Goal: Transaction & Acquisition: Obtain resource

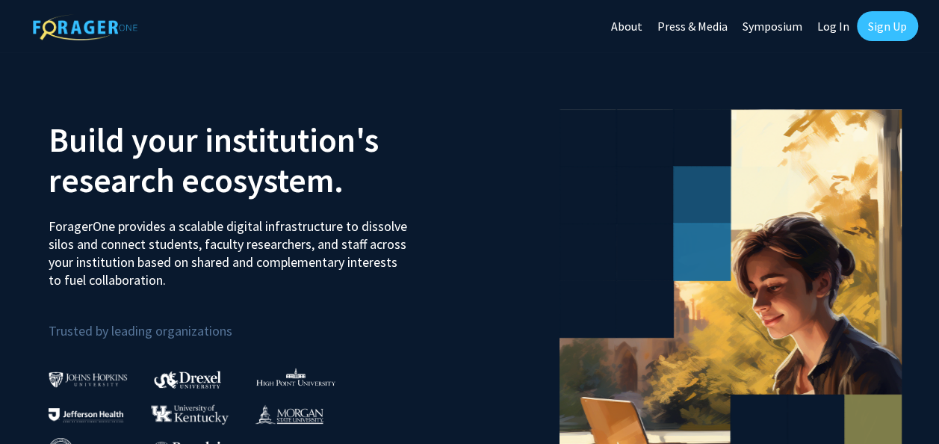
click at [819, 27] on link "Log In" at bounding box center [833, 26] width 47 height 52
select select
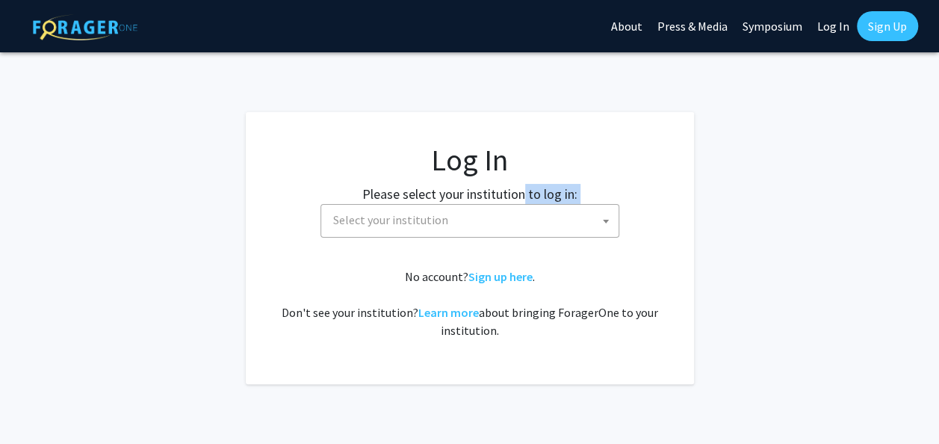
drag, startPoint x: 524, startPoint y: 194, endPoint x: 523, endPoint y: 208, distance: 13.5
click at [523, 208] on div "Please select your institution to log in: Baylor University Brandeis University…" at bounding box center [469, 211] width 411 height 54
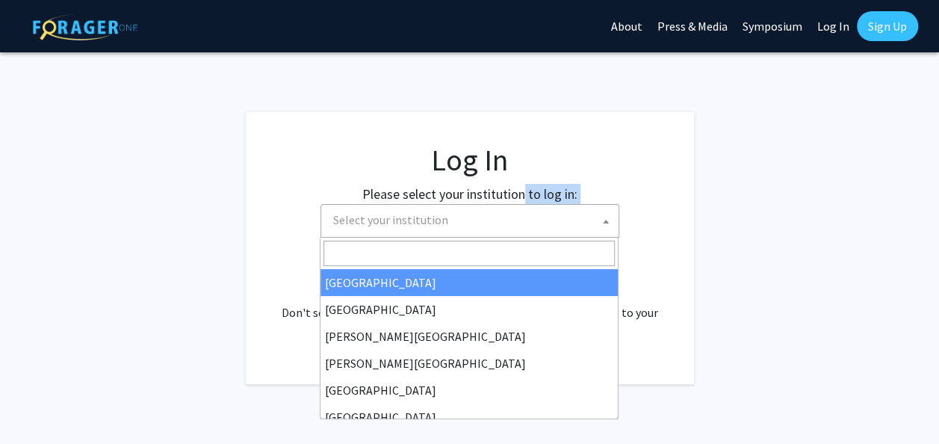
click at [523, 208] on span "Select your institution" at bounding box center [472, 220] width 291 height 31
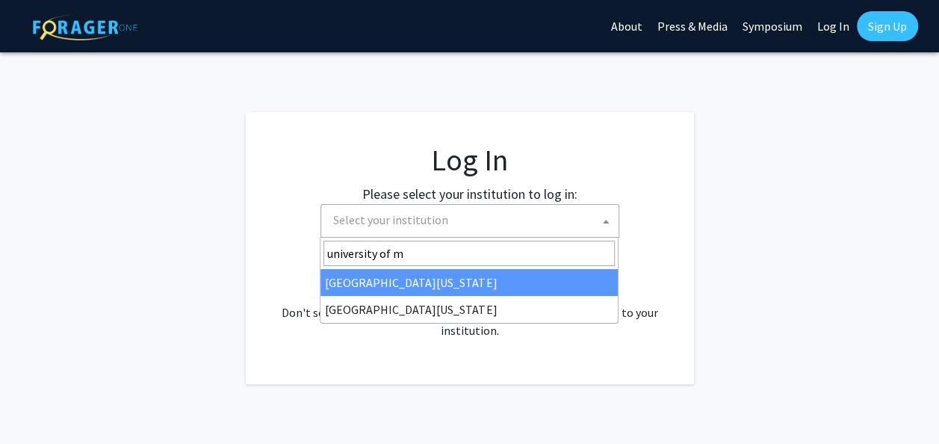
type input "university of ma"
select select "31"
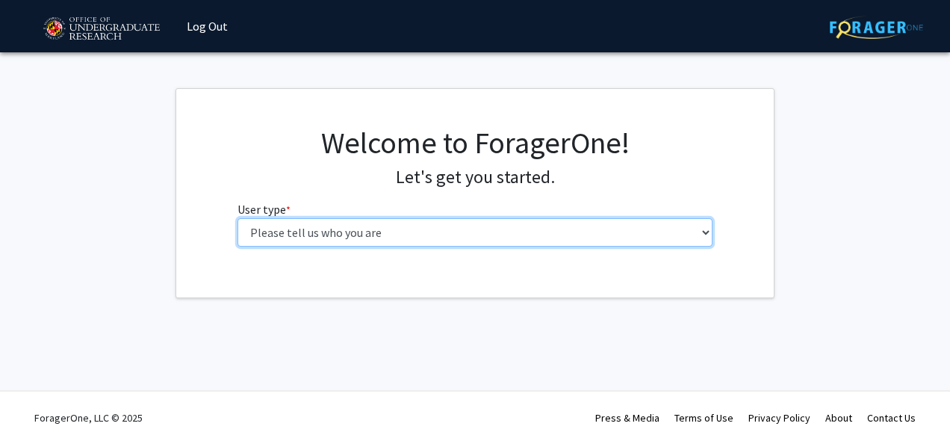
click at [424, 236] on select "Please tell us who you are Undergraduate Student Master's Student Doctoral Cand…" at bounding box center [476, 232] width 476 height 28
select select "1: undergrad"
click at [238, 218] on select "Please tell us who you are Undergraduate Student Master's Student Doctoral Cand…" at bounding box center [476, 232] width 476 height 28
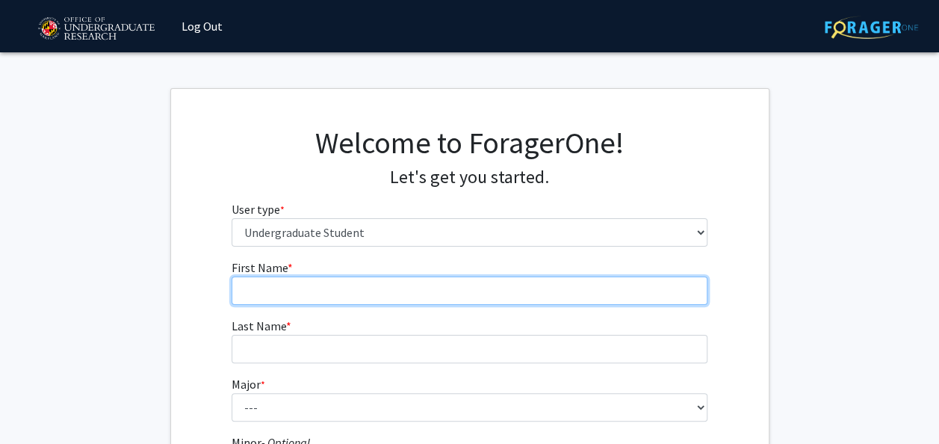
click at [350, 293] on input "First Name * required" at bounding box center [470, 290] width 476 height 28
type input "Rania"
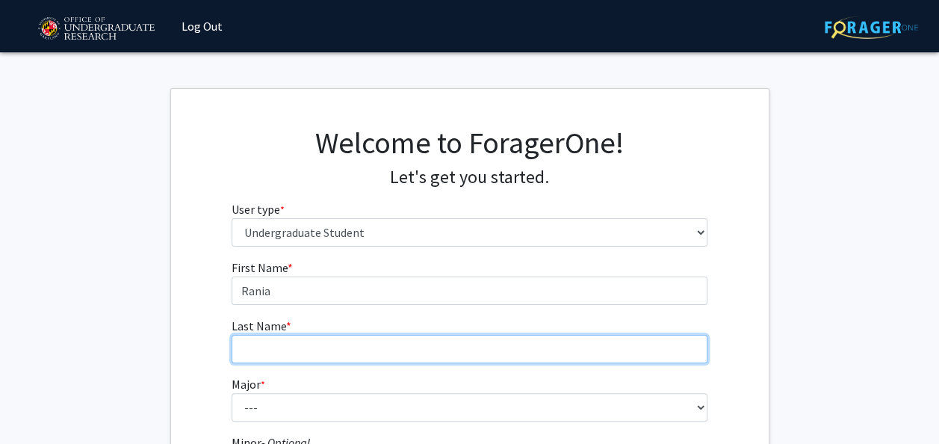
type input "Merzek"
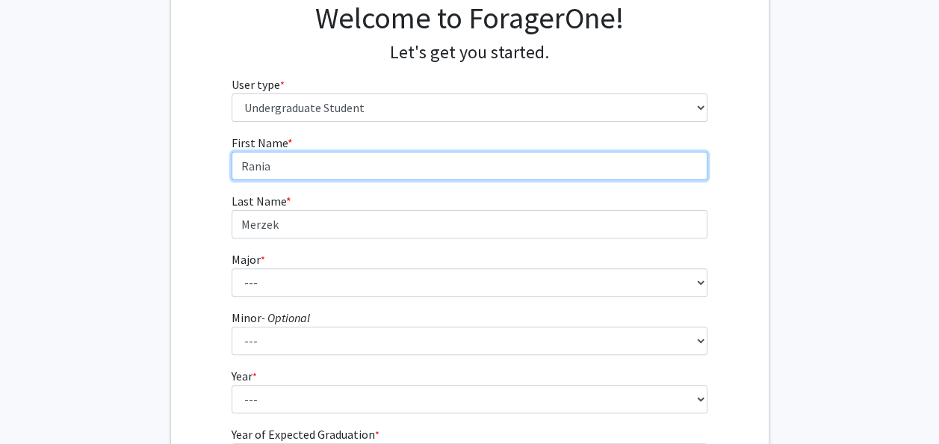
scroll to position [128, 0]
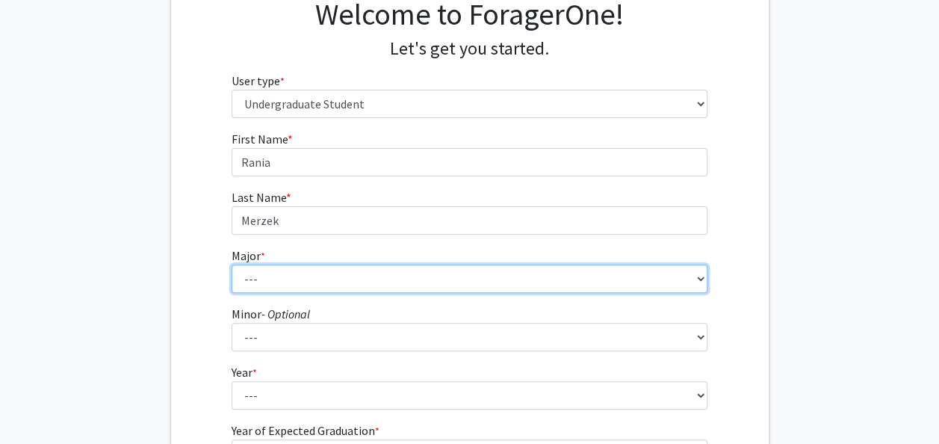
click at [269, 269] on select "--- Accounting Aerospace Engineering African American and Africana Studies Agri…" at bounding box center [470, 278] width 476 height 28
select select "17: 2318"
click at [232, 264] on select "--- Accounting Aerospace Engineering African American and Africana Studies Agri…" at bounding box center [470, 278] width 476 height 28
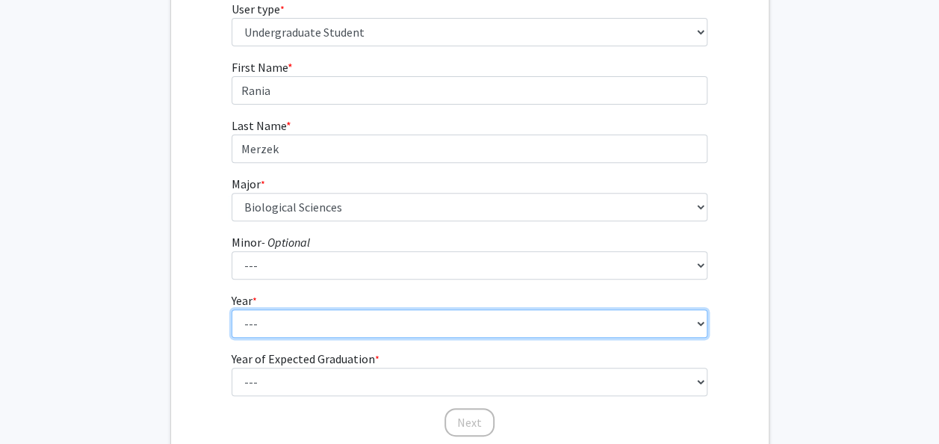
click at [285, 326] on select "--- First-year Sophomore Junior Senior Postbaccalaureate Certificate" at bounding box center [470, 323] width 476 height 28
select select "3: junior"
click at [232, 309] on select "--- First-year Sophomore Junior Senior Postbaccalaureate Certificate" at bounding box center [470, 323] width 476 height 28
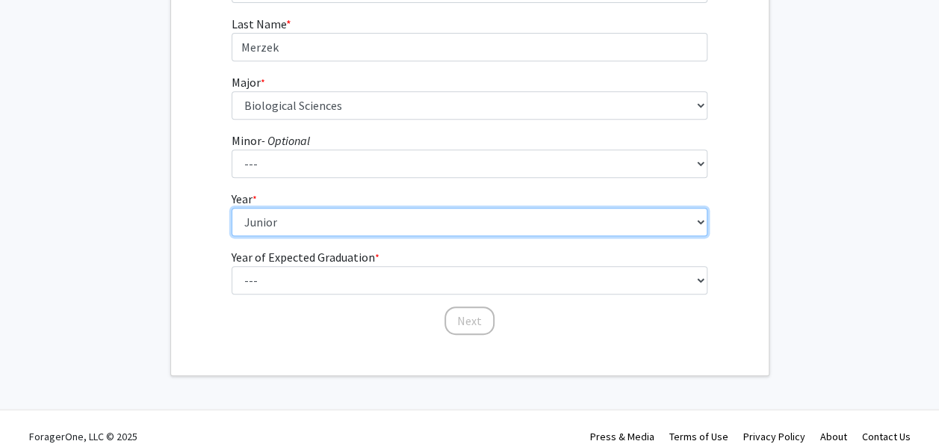
scroll to position [305, 0]
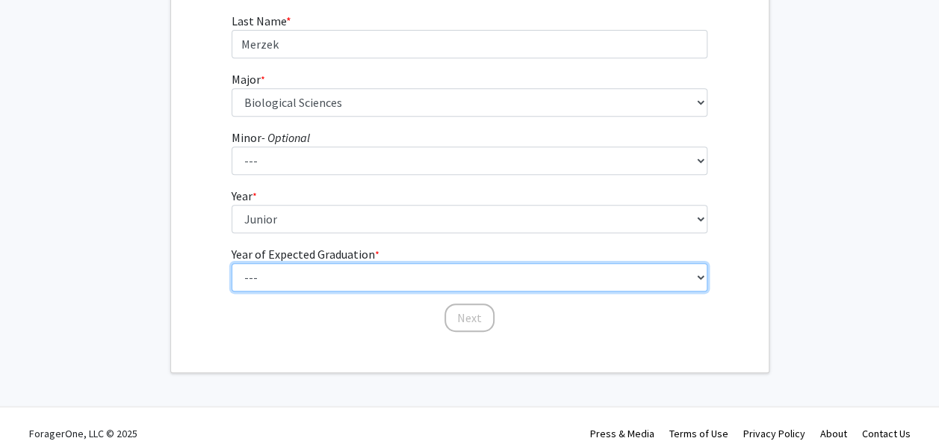
click at [308, 273] on select "--- 2025 2026 2027 2028 2029 2030 2031 2032 2033 2034" at bounding box center [470, 277] width 476 height 28
select select "3: 2027"
click at [232, 263] on select "--- 2025 2026 2027 2028 2029 2030 2031 2032 2033 2034" at bounding box center [470, 277] width 476 height 28
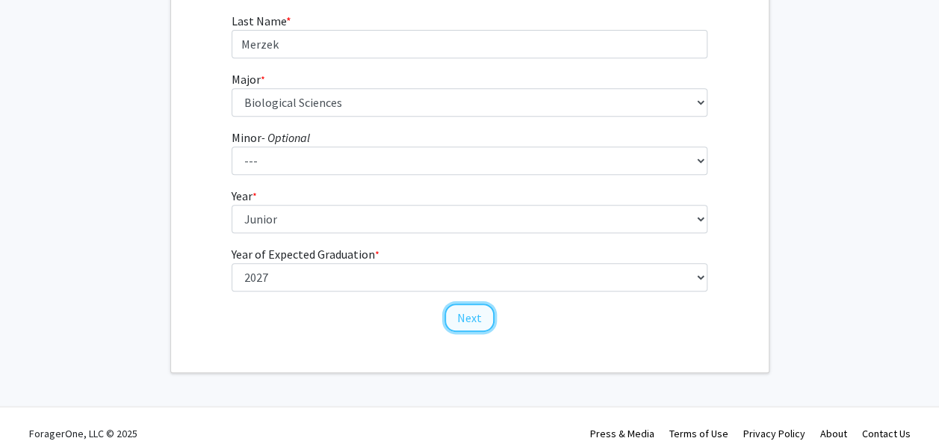
click at [477, 314] on button "Next" at bounding box center [469, 317] width 50 height 28
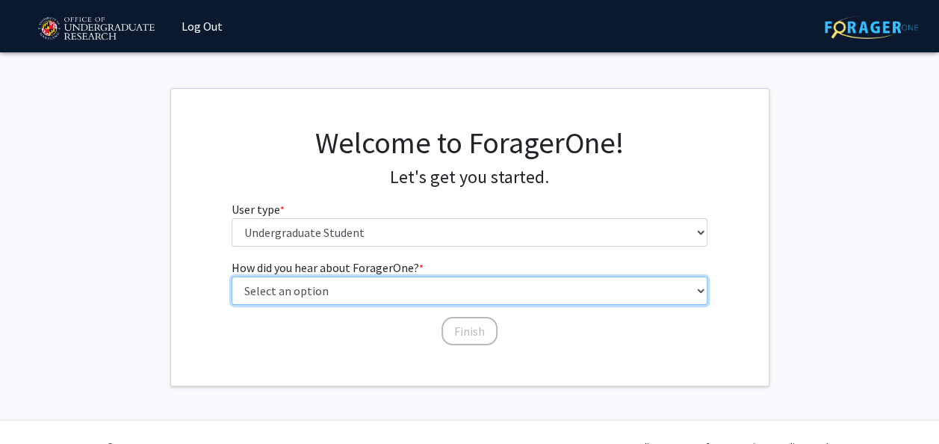
click at [385, 282] on select "Select an option Peer/student recommendation Faculty/staff recommendation Unive…" at bounding box center [470, 290] width 476 height 28
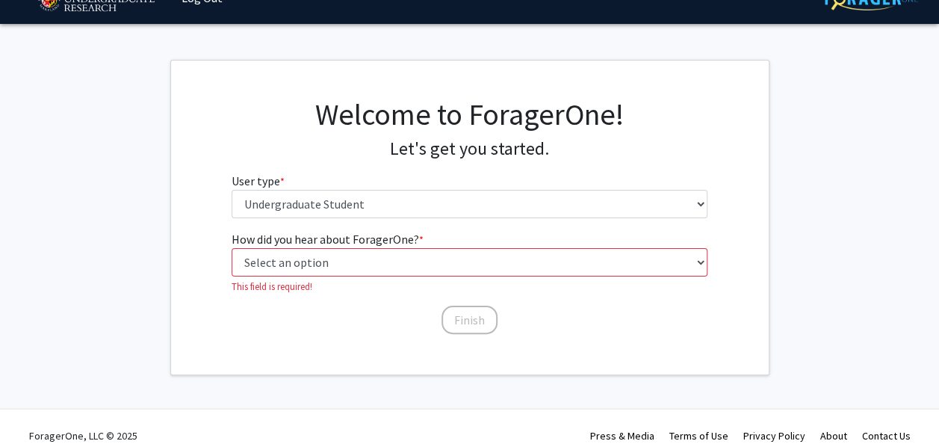
click at [391, 246] on label "How did you hear about ForagerOne? * required" at bounding box center [328, 239] width 192 height 18
click at [391, 248] on select "Select an option Peer/student recommendation Faculty/staff recommendation Unive…" at bounding box center [470, 262] width 476 height 28
click at [391, 246] on label "How did you hear about ForagerOne? * required" at bounding box center [328, 239] width 192 height 18
click at [391, 248] on select "Select an option Peer/student recommendation Faculty/staff recommendation Unive…" at bounding box center [470, 262] width 476 height 28
click at [391, 246] on label "How did you hear about ForagerOne? * required" at bounding box center [328, 239] width 192 height 18
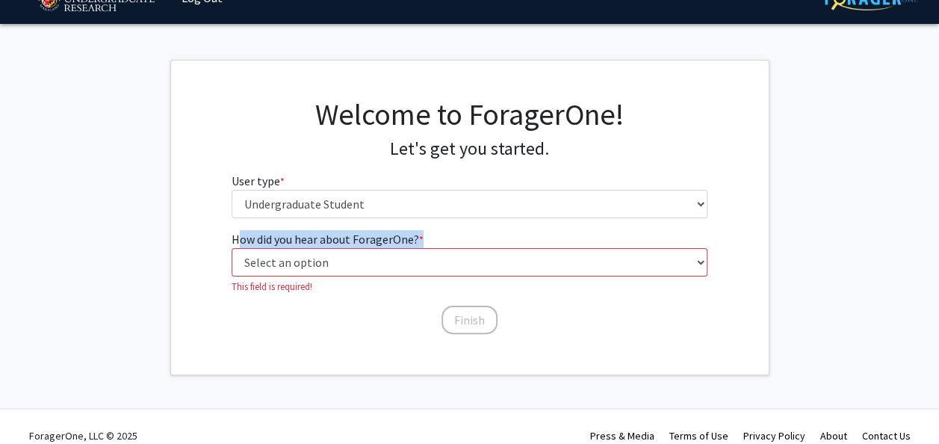
click at [391, 248] on select "Select an option Peer/student recommendation Faculty/staff recommendation Unive…" at bounding box center [470, 262] width 476 height 28
drag, startPoint x: 391, startPoint y: 246, endPoint x: 371, endPoint y: 261, distance: 25.1
click at [371, 261] on select "Select an option Peer/student recommendation Faculty/staff recommendation Unive…" at bounding box center [470, 262] width 476 height 28
select select "3: university_website"
click at [232, 248] on select "Select an option Peer/student recommendation Faculty/staff recommendation Unive…" at bounding box center [470, 262] width 476 height 28
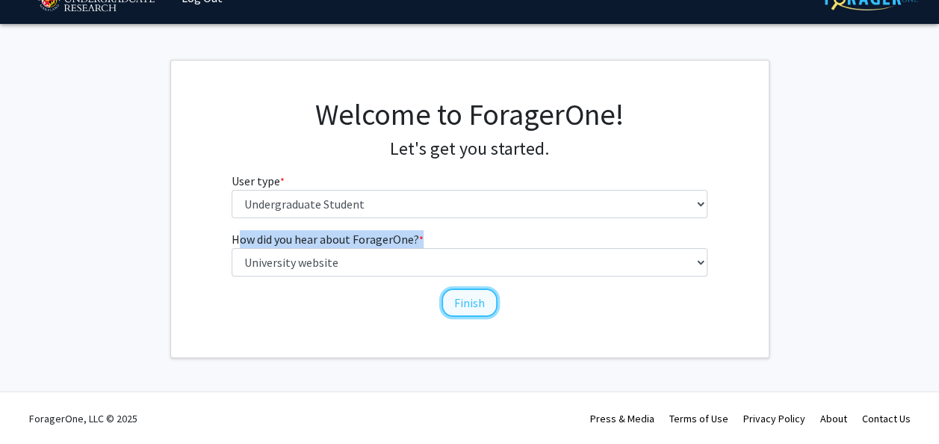
click at [462, 300] on button "Finish" at bounding box center [469, 302] width 56 height 28
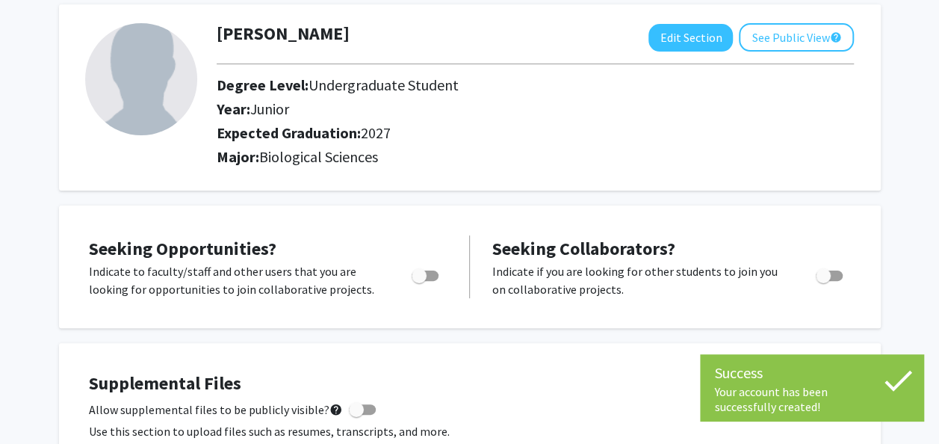
scroll to position [77, 0]
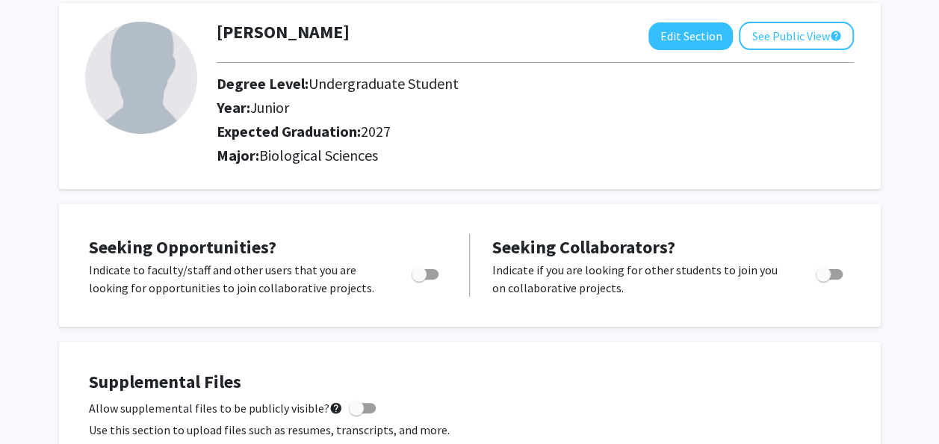
click at [416, 279] on span "Toggle" at bounding box center [419, 274] width 15 height 15
click at [418, 279] on input "Are you actively seeking opportunities?" at bounding box center [418, 279] width 1 height 1
checkbox input "true"
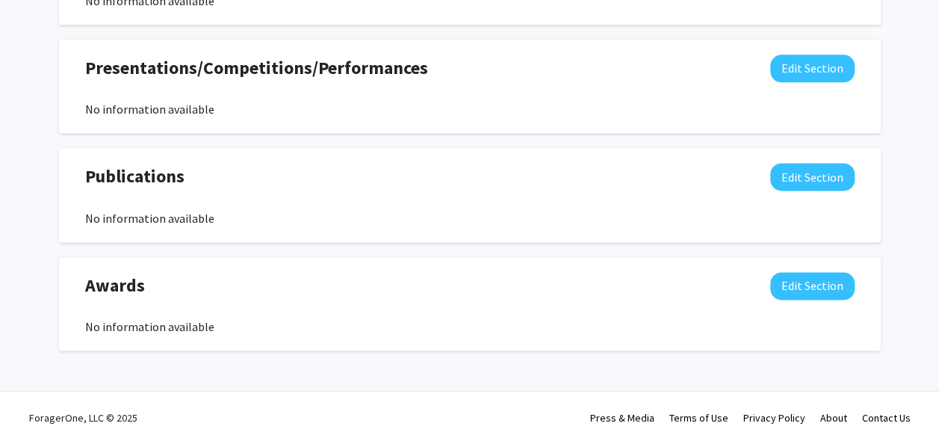
scroll to position [0, 0]
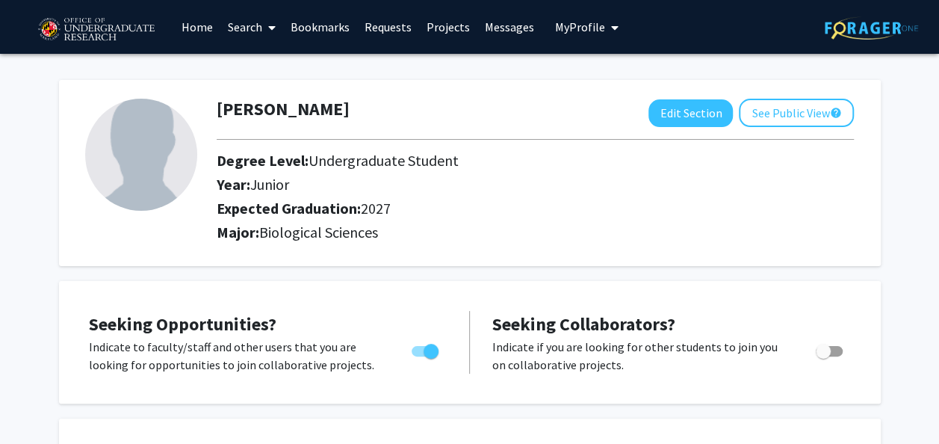
click at [447, 16] on link "Projects" at bounding box center [448, 27] width 58 height 52
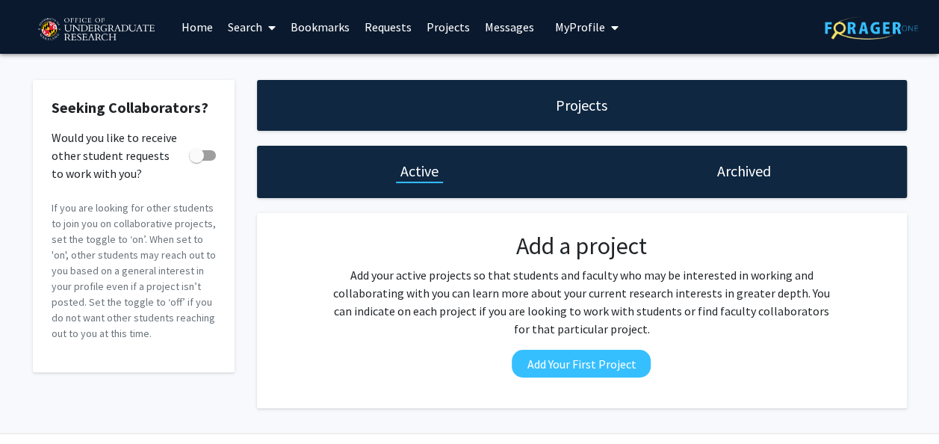
click at [263, 22] on span at bounding box center [268, 27] width 13 height 52
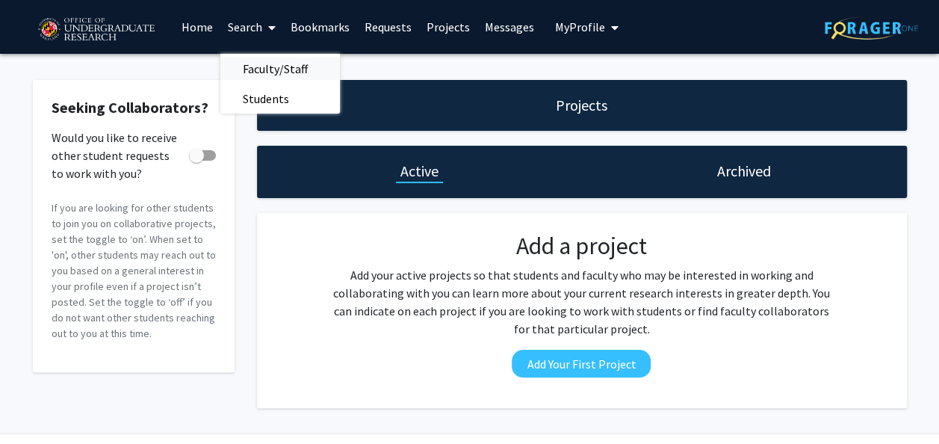
click at [288, 61] on span "Faculty/Staff" at bounding box center [275, 69] width 110 height 30
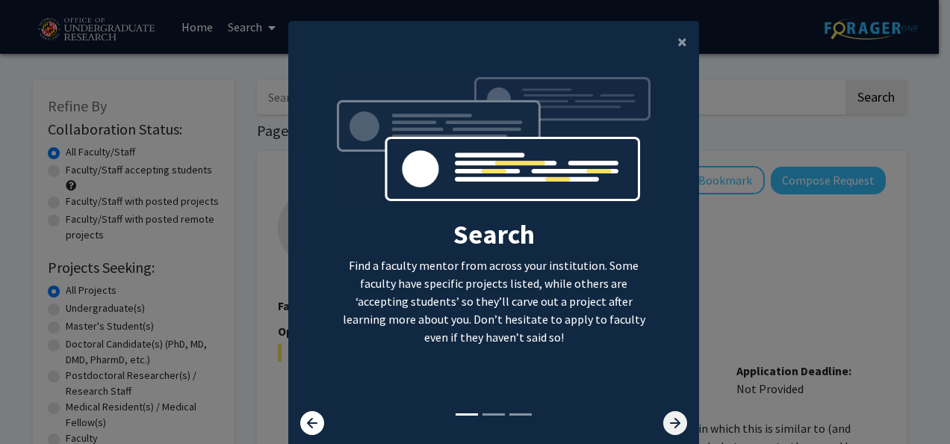
click at [663, 423] on icon at bounding box center [675, 423] width 24 height 24
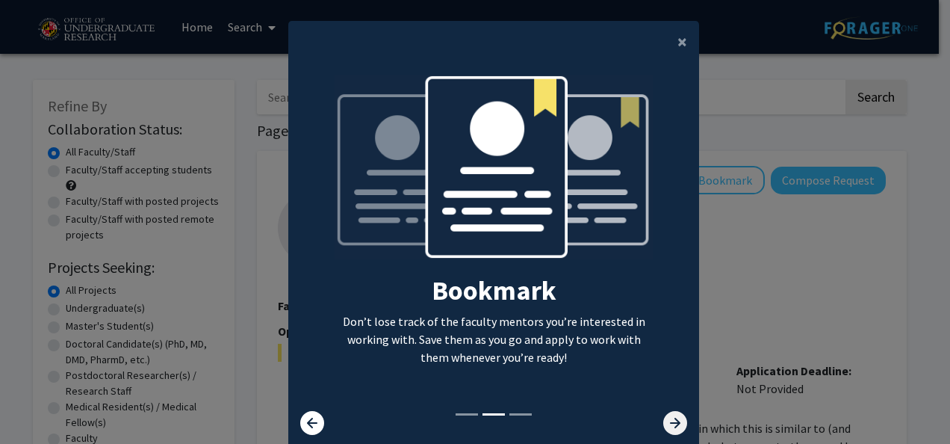
click at [663, 423] on icon at bounding box center [675, 423] width 24 height 24
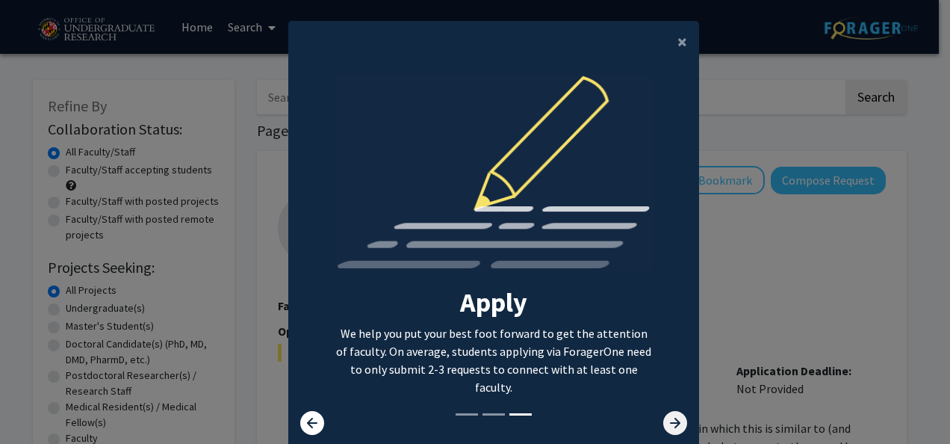
click at [663, 423] on icon at bounding box center [675, 423] width 24 height 24
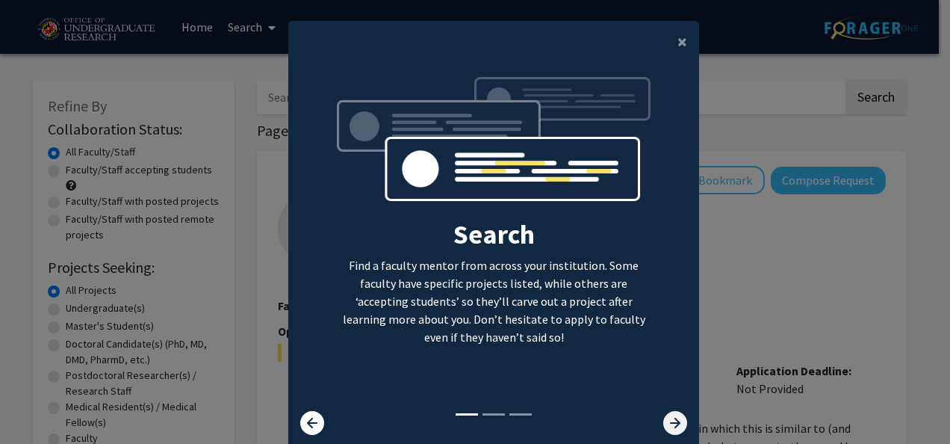
click at [663, 423] on icon at bounding box center [675, 423] width 24 height 24
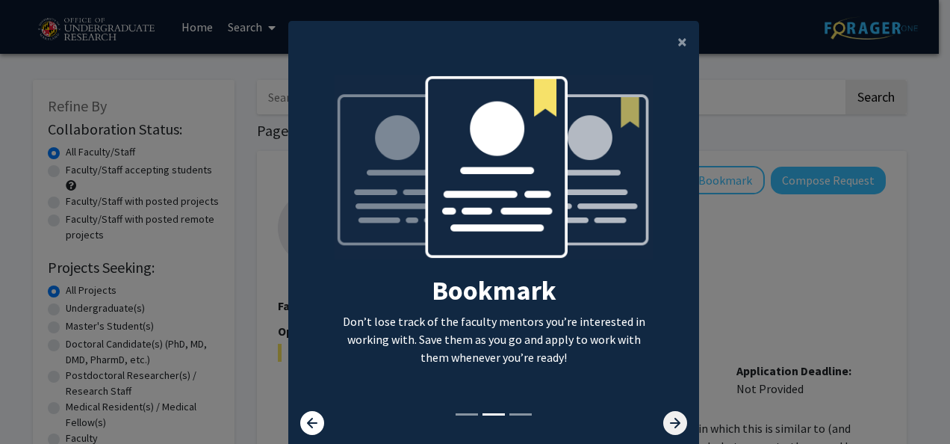
click at [663, 423] on icon at bounding box center [675, 423] width 24 height 24
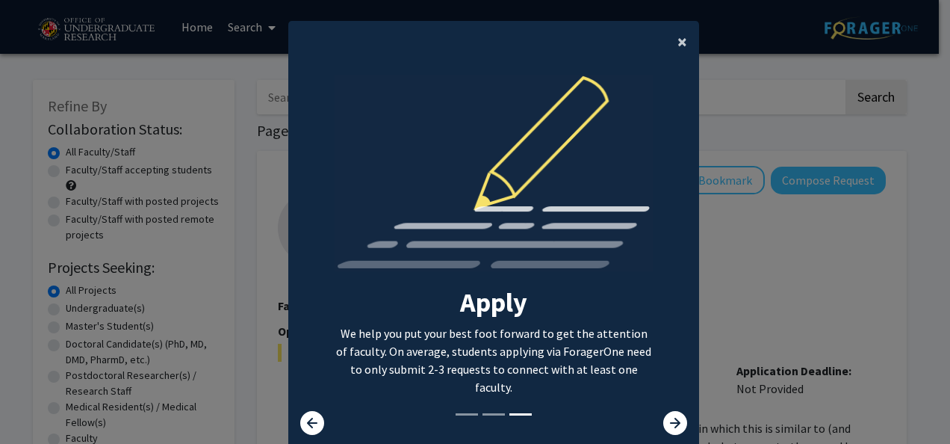
click at [686, 30] on button "×" at bounding box center [682, 42] width 34 height 42
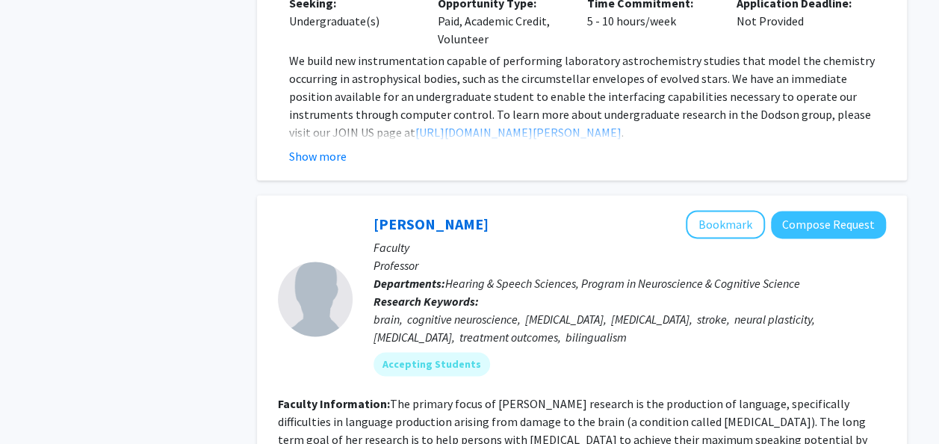
scroll to position [6563, 0]
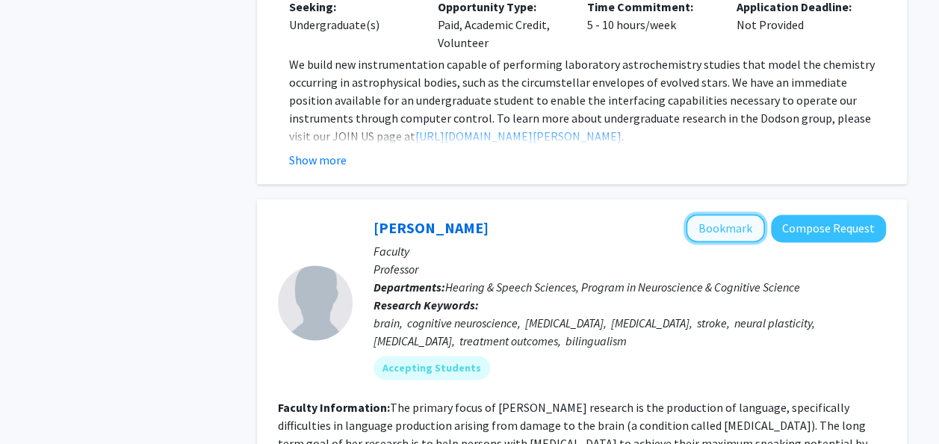
click at [725, 214] on button "Bookmark" at bounding box center [725, 228] width 79 height 28
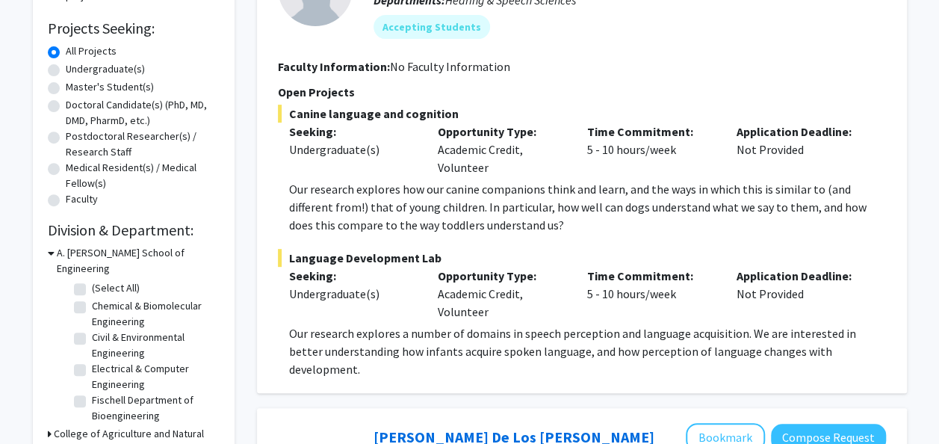
scroll to position [0, 0]
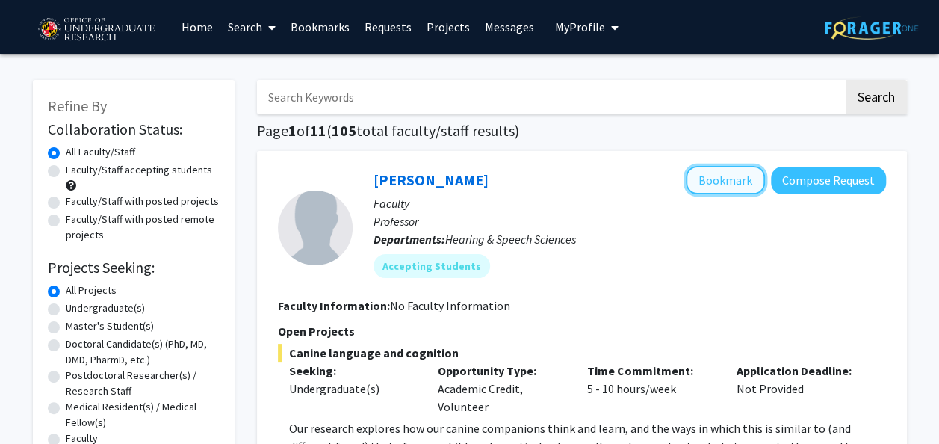
click at [729, 167] on button "Bookmark" at bounding box center [725, 180] width 79 height 28
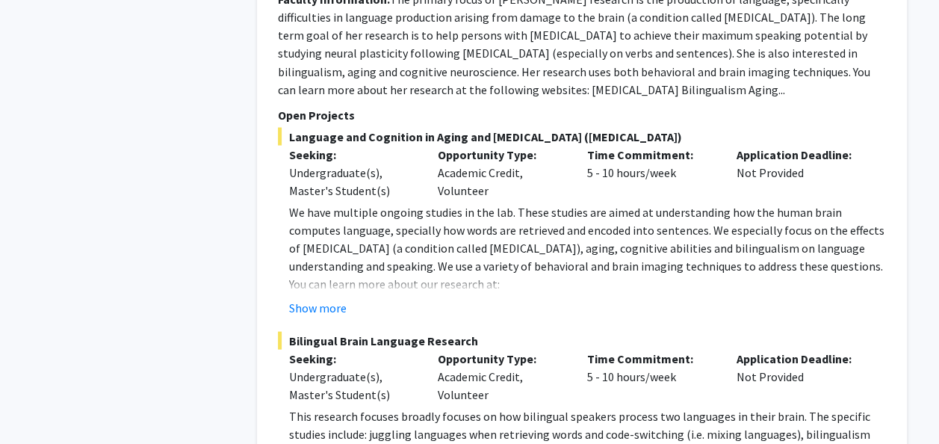
scroll to position [7137, 0]
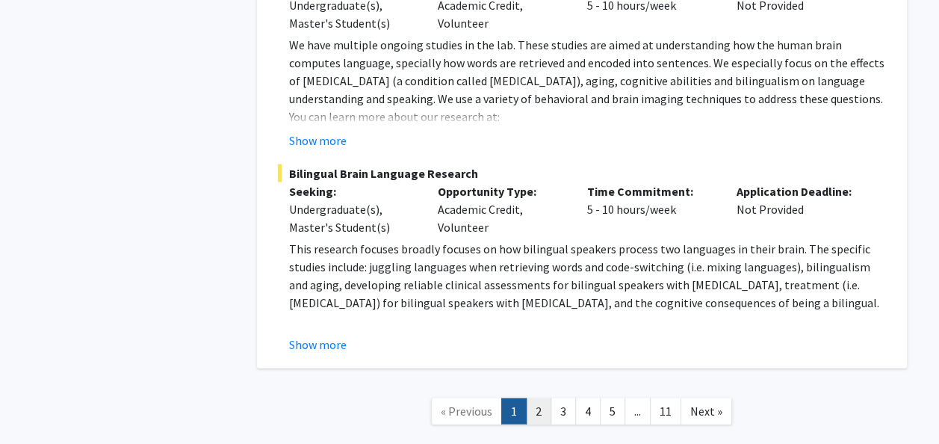
click at [529, 398] on link "2" at bounding box center [538, 411] width 25 height 26
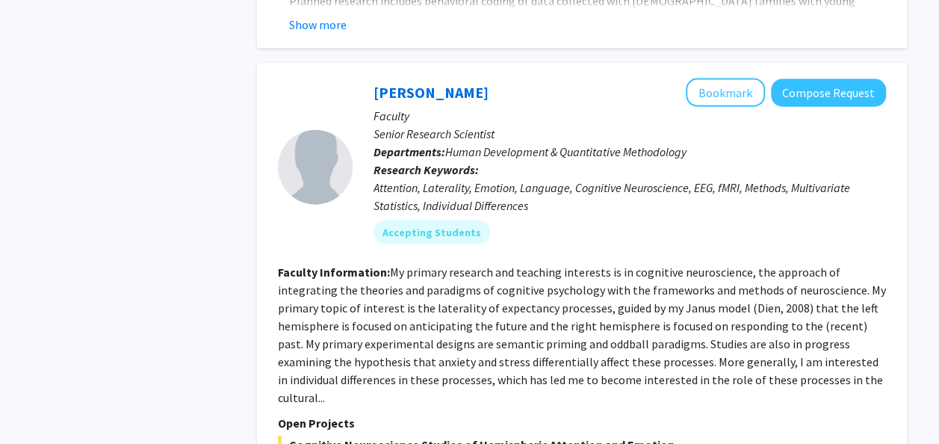
scroll to position [1658, 0]
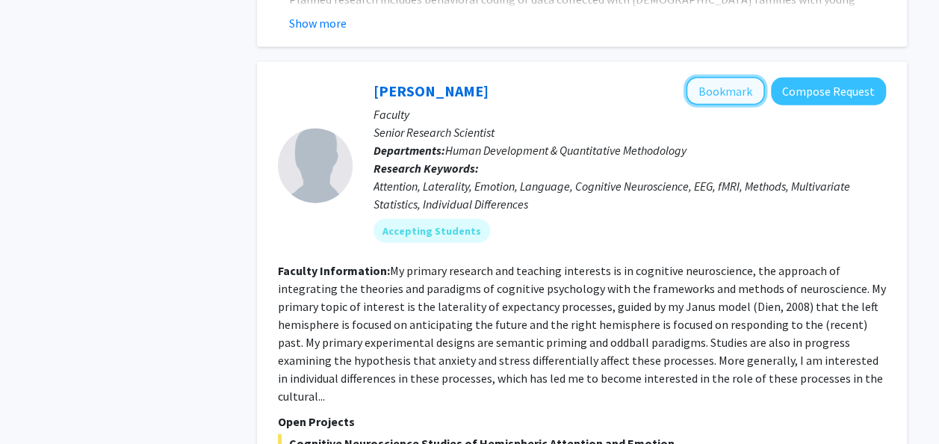
click at [719, 77] on button "Bookmark" at bounding box center [725, 91] width 79 height 28
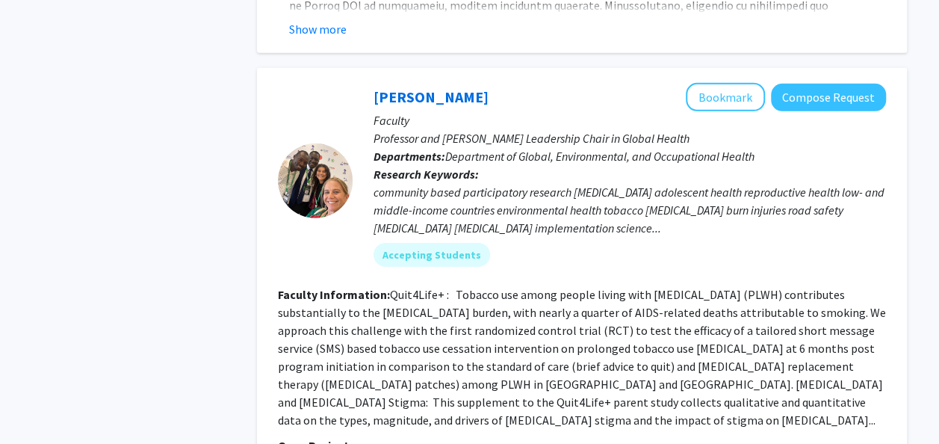
scroll to position [2242, 0]
click at [743, 84] on button "Bookmark" at bounding box center [725, 98] width 79 height 28
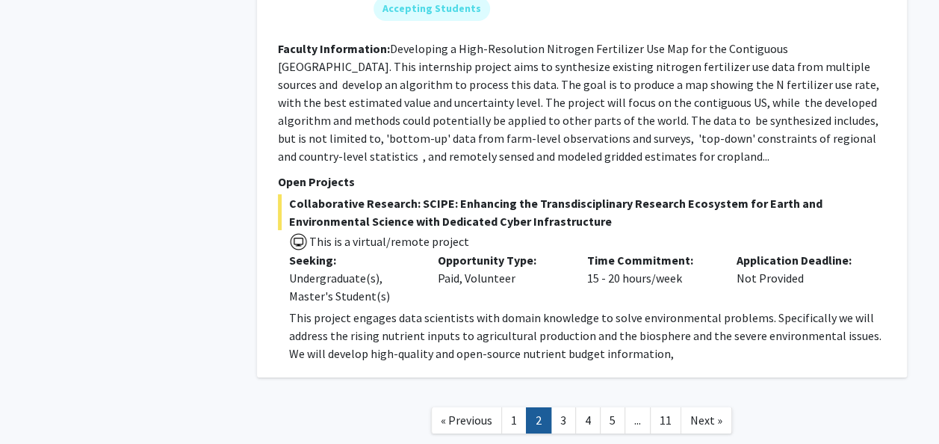
scroll to position [5267, 0]
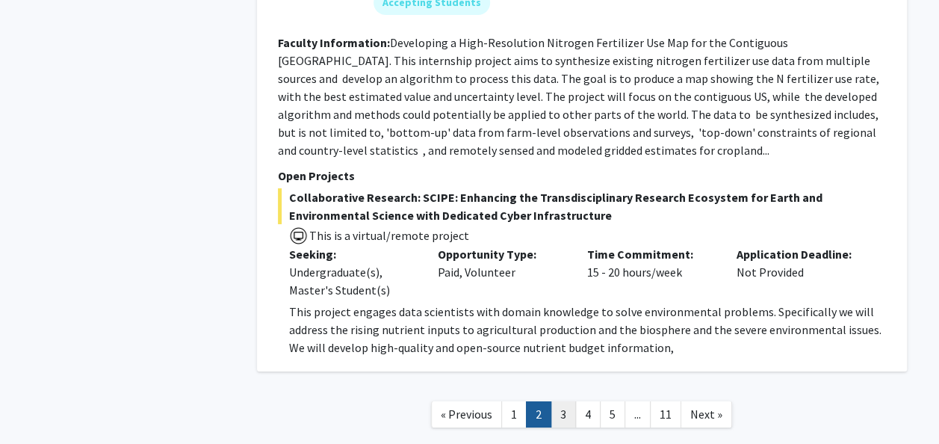
click at [564, 401] on link "3" at bounding box center [562, 414] width 25 height 26
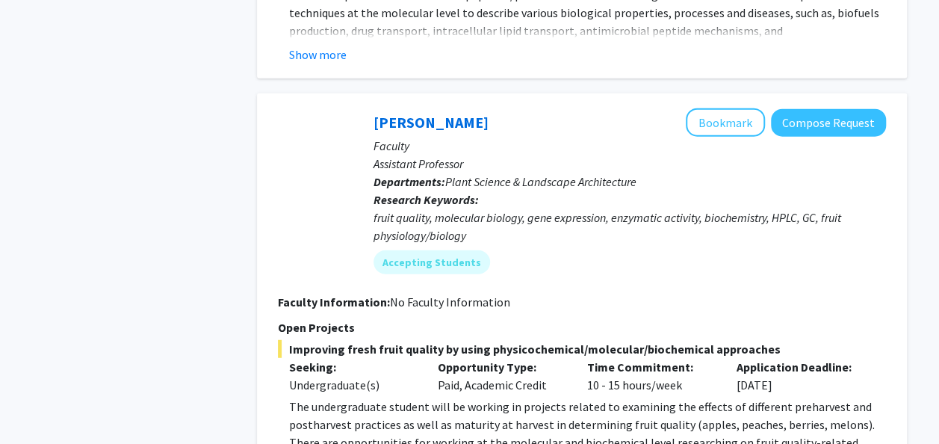
scroll to position [1866, 0]
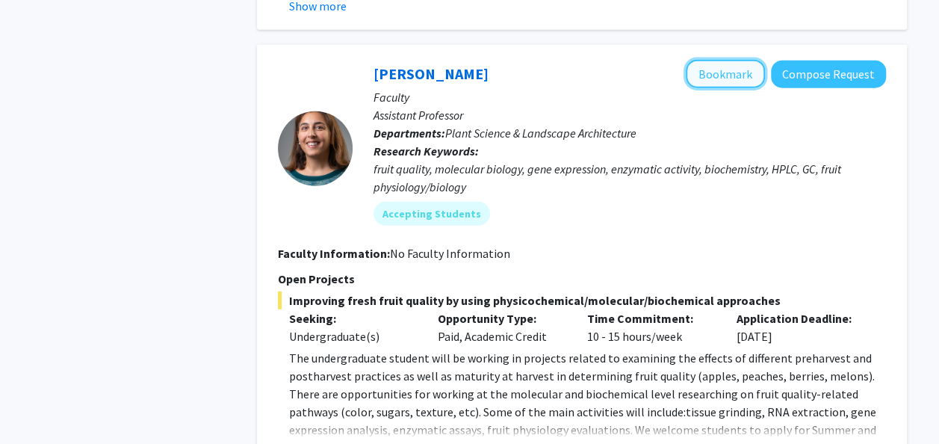
click at [715, 63] on button "Bookmark" at bounding box center [725, 74] width 79 height 28
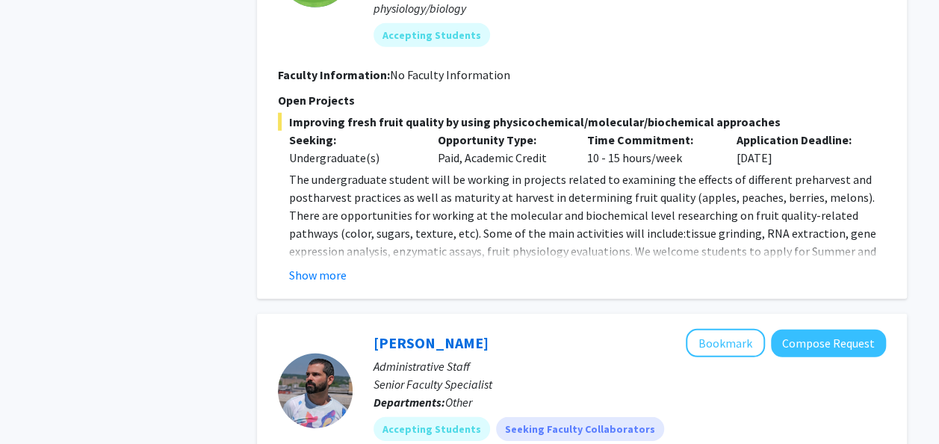
scroll to position [2043, 0]
click at [332, 275] on button "Show more" at bounding box center [318, 276] width 58 height 18
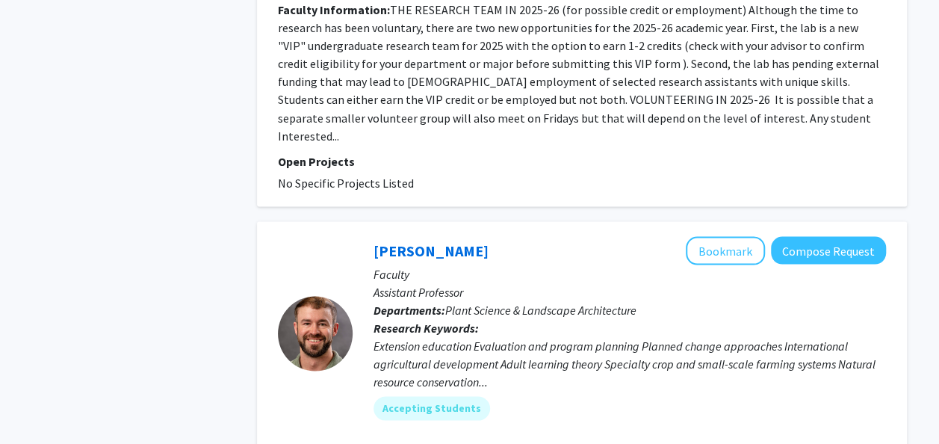
scroll to position [4246, 0]
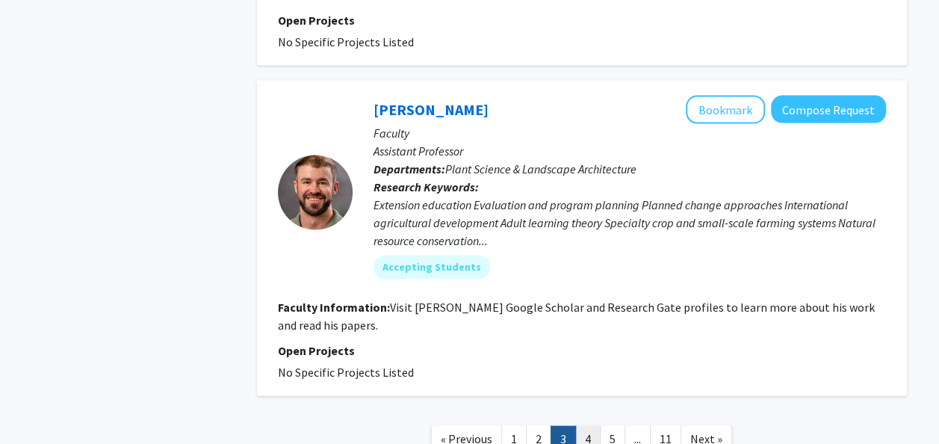
click at [586, 426] on link "4" at bounding box center [587, 439] width 25 height 26
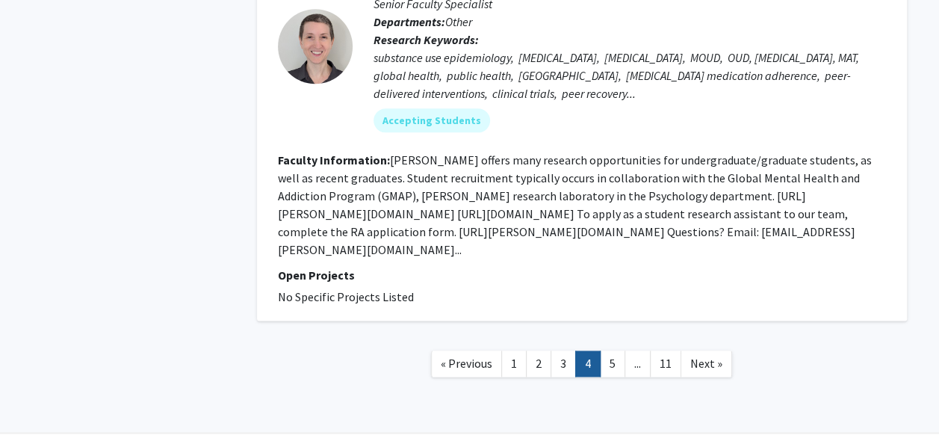
scroll to position [3684, 0]
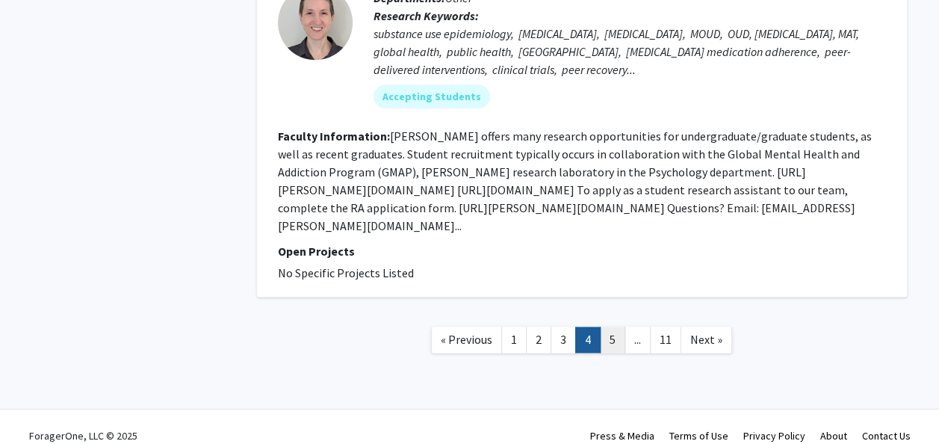
click at [608, 326] on link "5" at bounding box center [612, 339] width 25 height 26
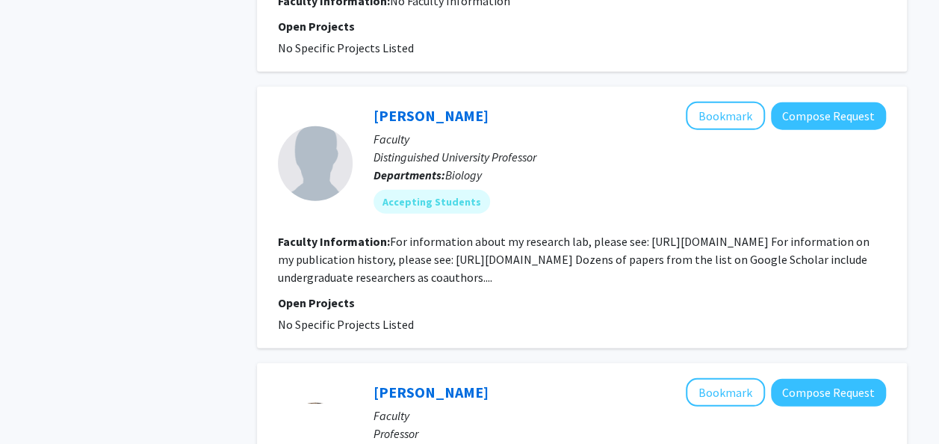
scroll to position [1971, 0]
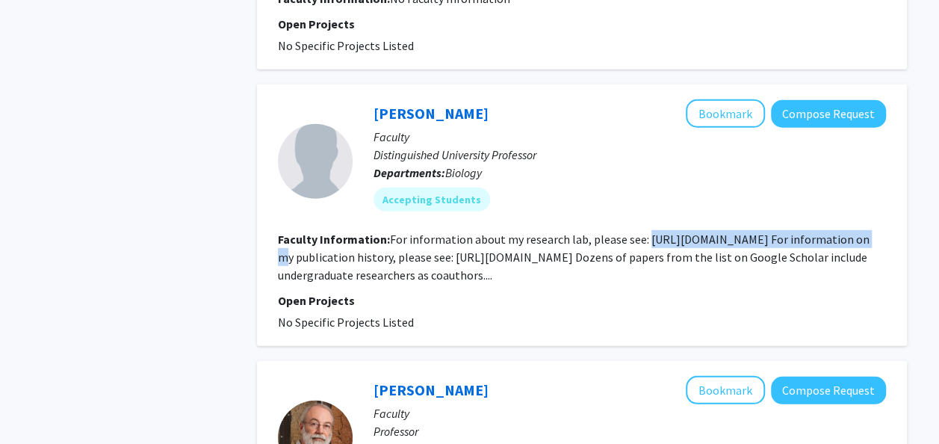
drag, startPoint x: 640, startPoint y: 235, endPoint x: 859, endPoint y: 235, distance: 218.8
click at [859, 235] on fg-read-more "For information about my research lab, please see: [URL][DOMAIN_NAME] For infor…" at bounding box center [574, 257] width 592 height 51
copy fg-read-more "[URL][DOMAIN_NAME]"
click at [572, 192] on div "Accepting Students" at bounding box center [629, 199] width 518 height 30
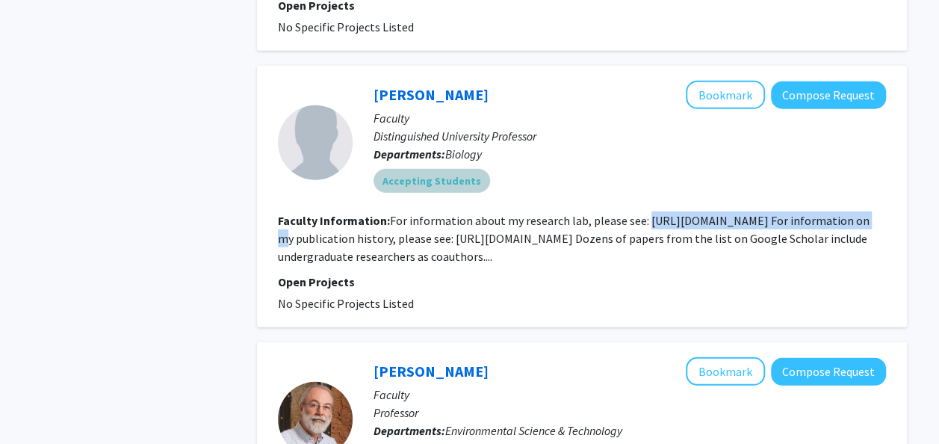
scroll to position [1989, 0]
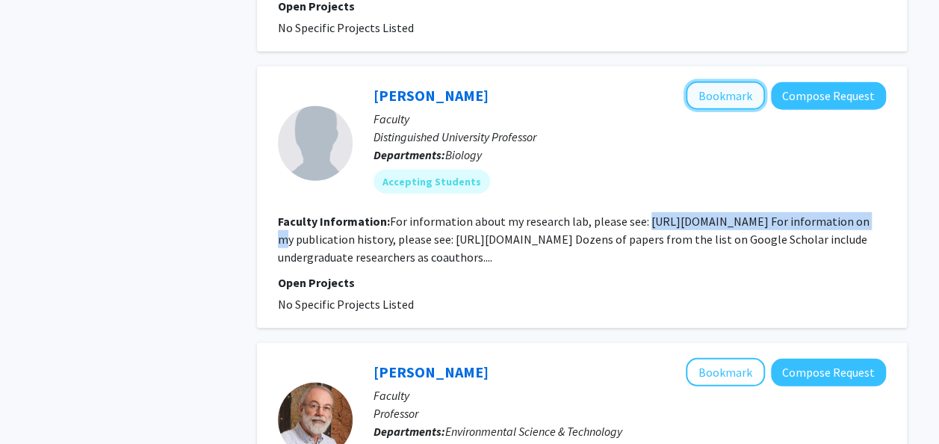
click at [727, 94] on button "Bookmark" at bounding box center [725, 95] width 79 height 28
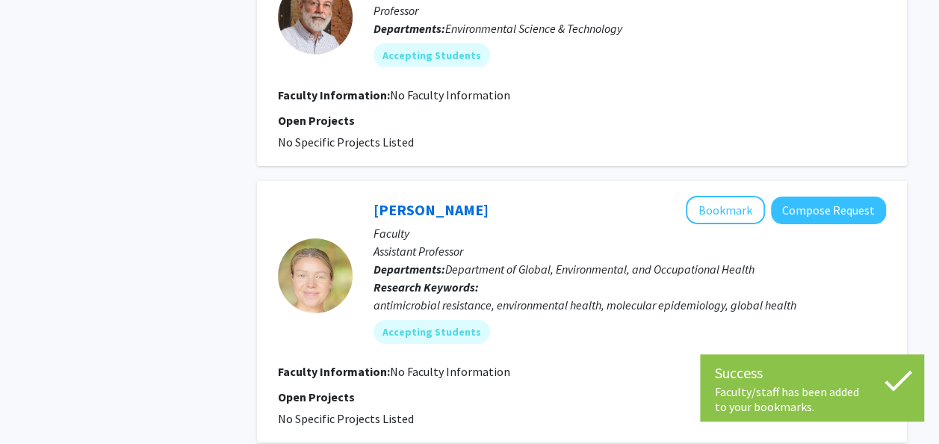
scroll to position [2555, 0]
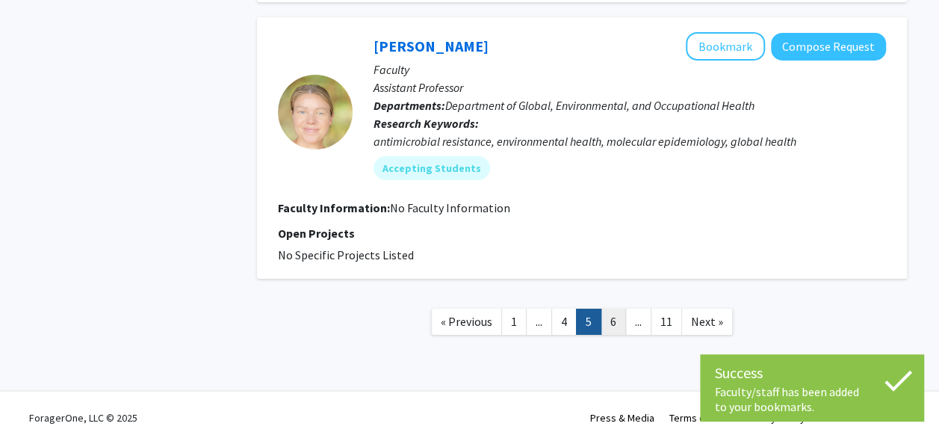
click at [617, 320] on link "6" at bounding box center [613, 321] width 25 height 26
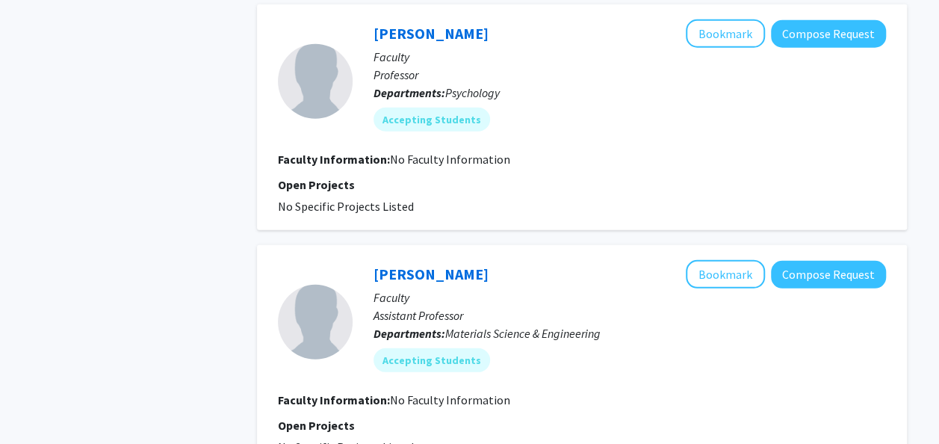
scroll to position [2244, 0]
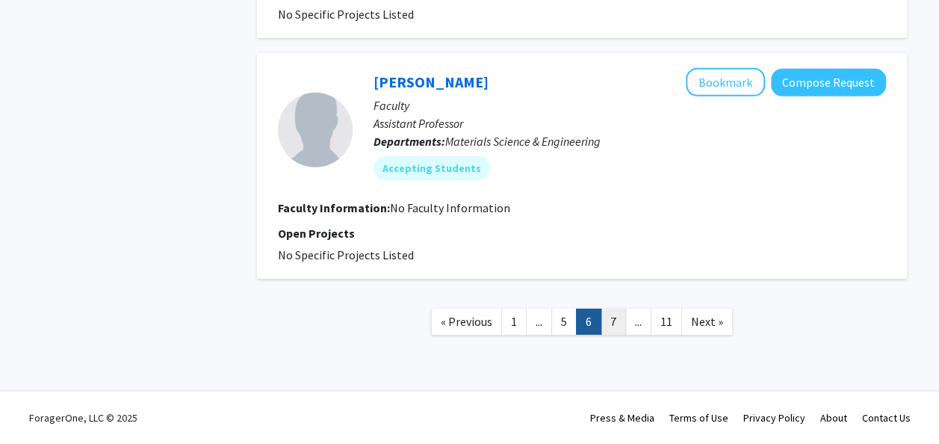
click at [619, 321] on link "7" at bounding box center [613, 321] width 25 height 26
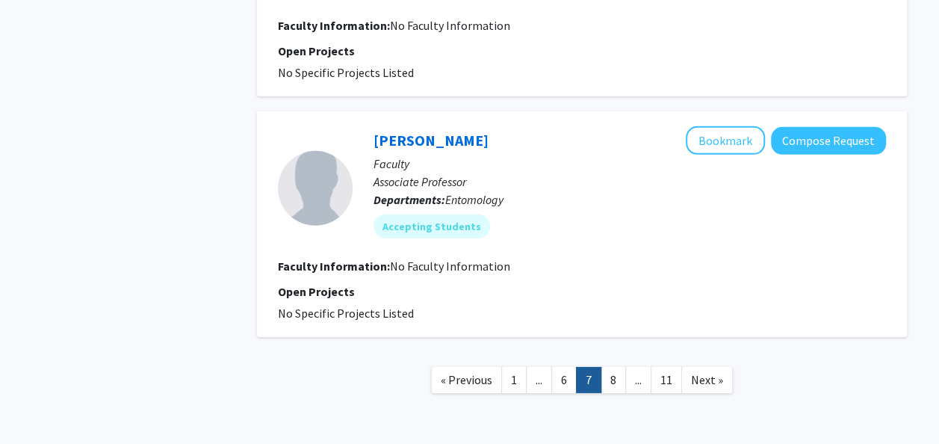
scroll to position [2262, 0]
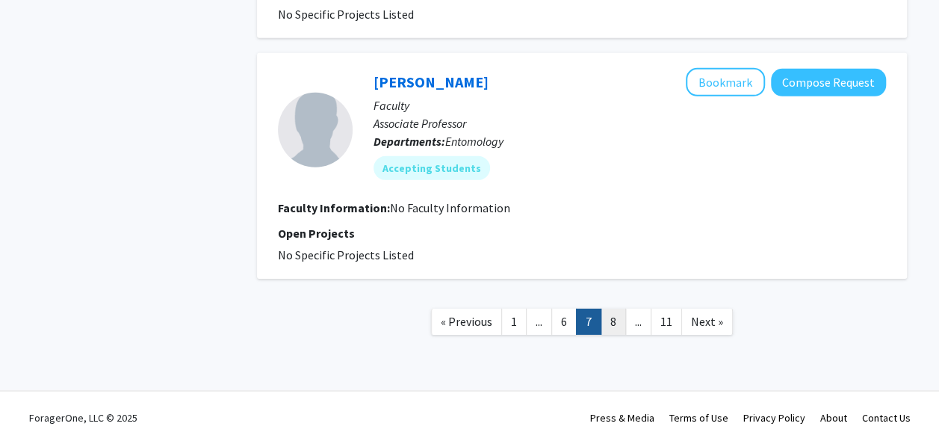
click at [619, 328] on link "8" at bounding box center [613, 321] width 25 height 26
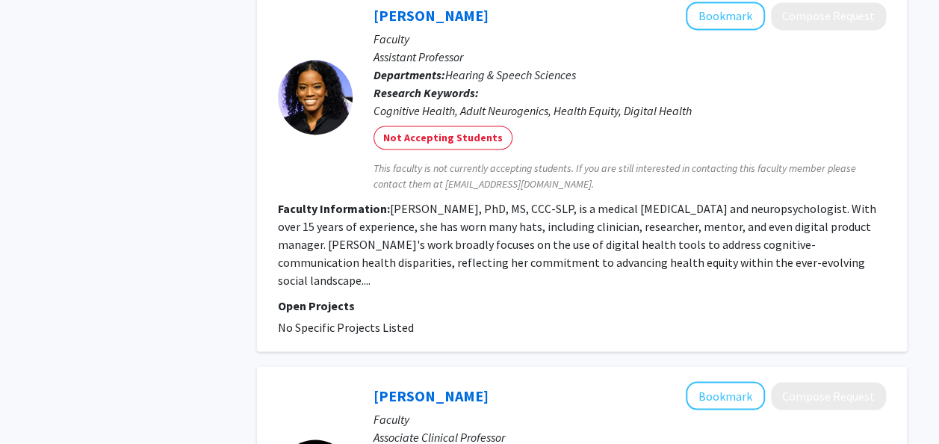
scroll to position [1061, 0]
click at [619, 328] on div "[PERSON_NAME] Bookmark Compose Request Faculty Assistant Professor Departments:…" at bounding box center [582, 168] width 650 height 364
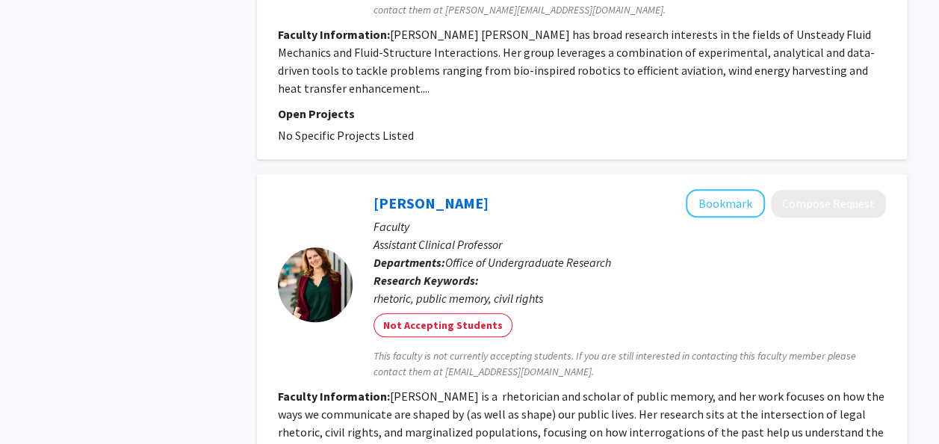
scroll to position [3589, 0]
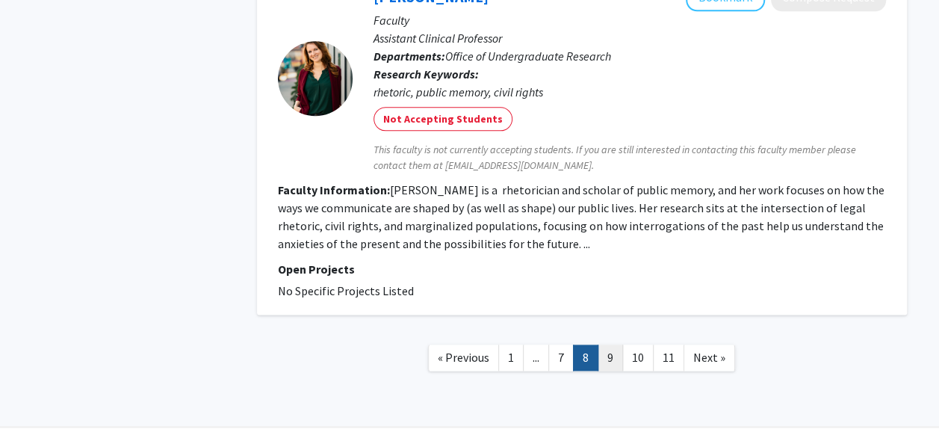
click at [612, 344] on link "9" at bounding box center [610, 357] width 25 height 26
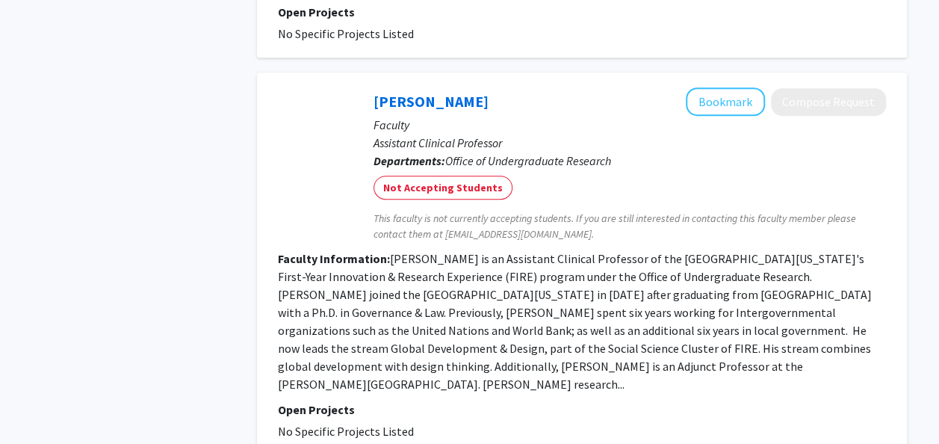
scroll to position [3347, 0]
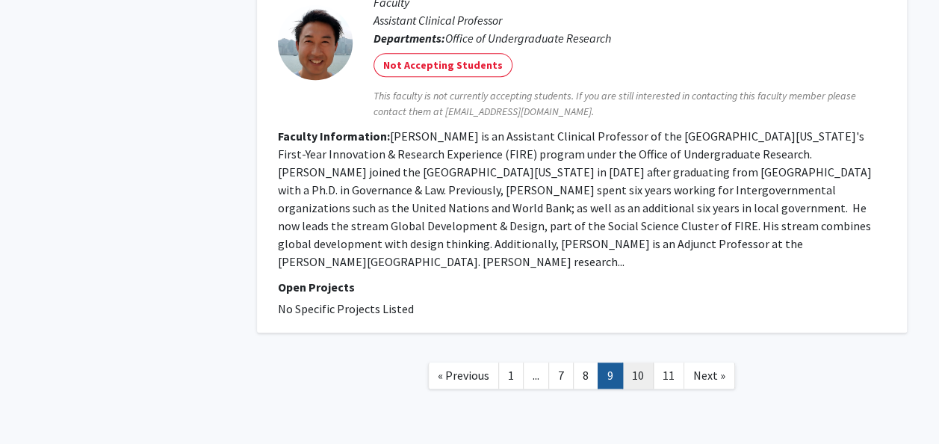
click at [636, 362] on link "10" at bounding box center [637, 375] width 31 height 26
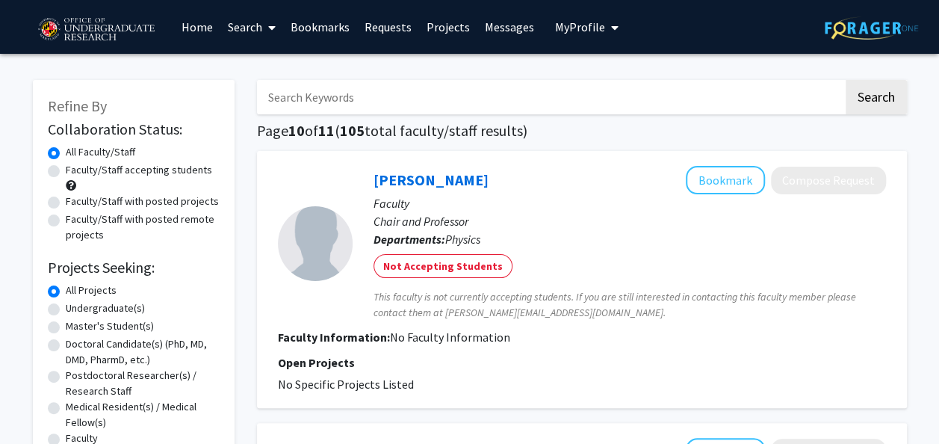
click at [275, 33] on icon at bounding box center [271, 28] width 7 height 12
click at [106, 170] on label "Faculty/Staff accepting students" at bounding box center [139, 170] width 146 height 16
click at [75, 170] on input "Faculty/Staff accepting students" at bounding box center [71, 167] width 10 height 10
radio input "true"
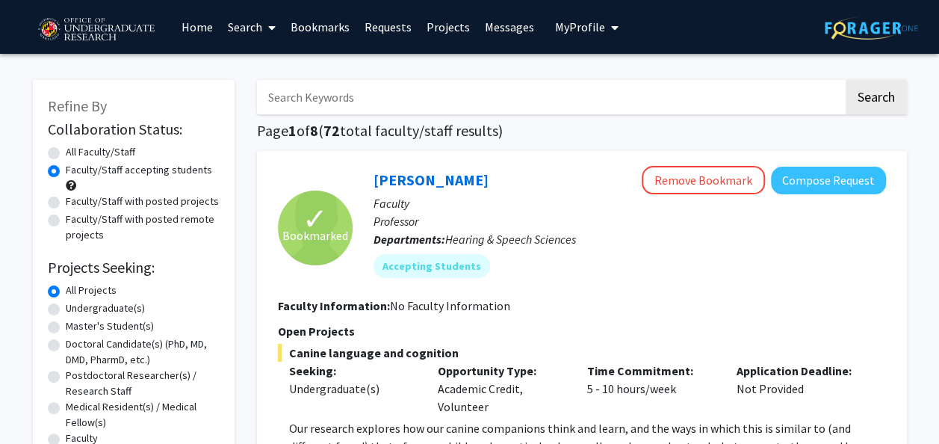
click at [66, 314] on label "Undergraduate(s)" at bounding box center [105, 308] width 79 height 16
click at [66, 310] on input "Undergraduate(s)" at bounding box center [71, 305] width 10 height 10
radio input "true"
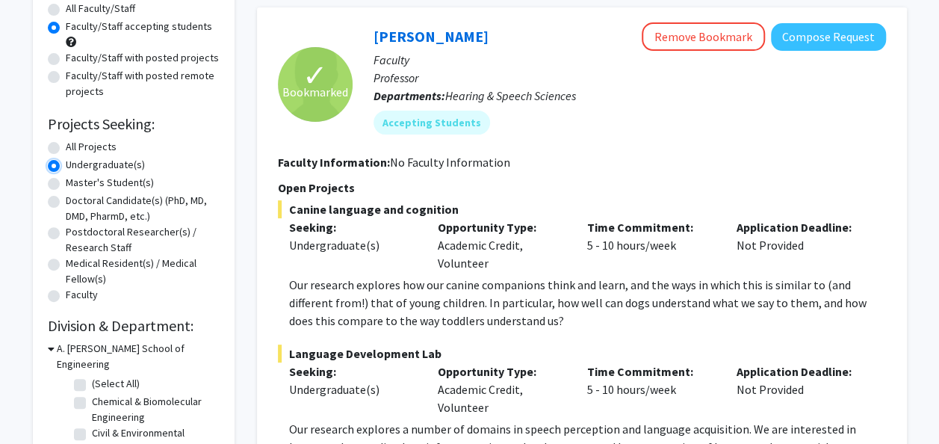
scroll to position [147, 0]
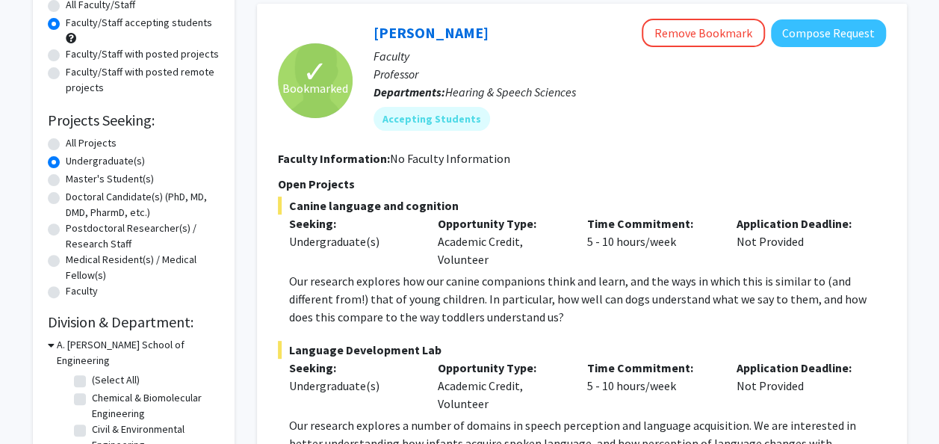
drag, startPoint x: 503, startPoint y: 30, endPoint x: 360, endPoint y: 23, distance: 143.6
click at [360, 23] on div "[PERSON_NAME] Remove Bookmark Compose Request Faculty Professor Departments: He…" at bounding box center [619, 80] width 533 height 123
drag, startPoint x: 360, startPoint y: 23, endPoint x: 528, endPoint y: 42, distance: 169.1
click at [528, 42] on div "[PERSON_NAME] Remove Bookmark Compose Request" at bounding box center [629, 33] width 512 height 28
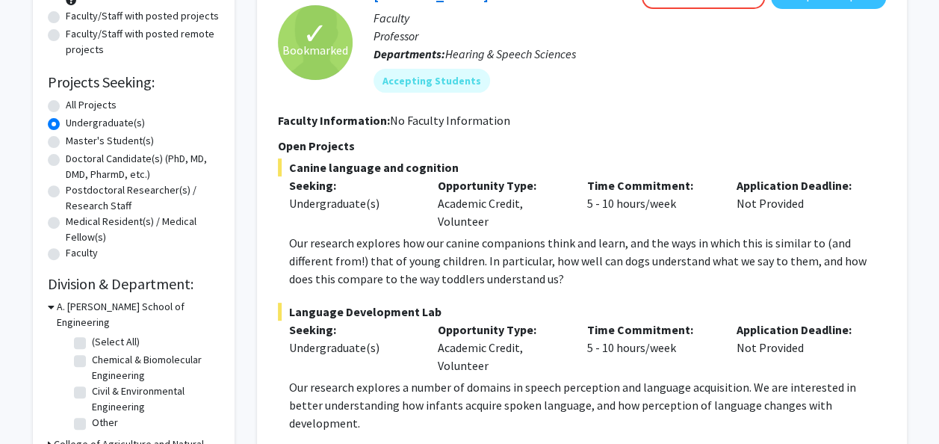
scroll to position [0, 0]
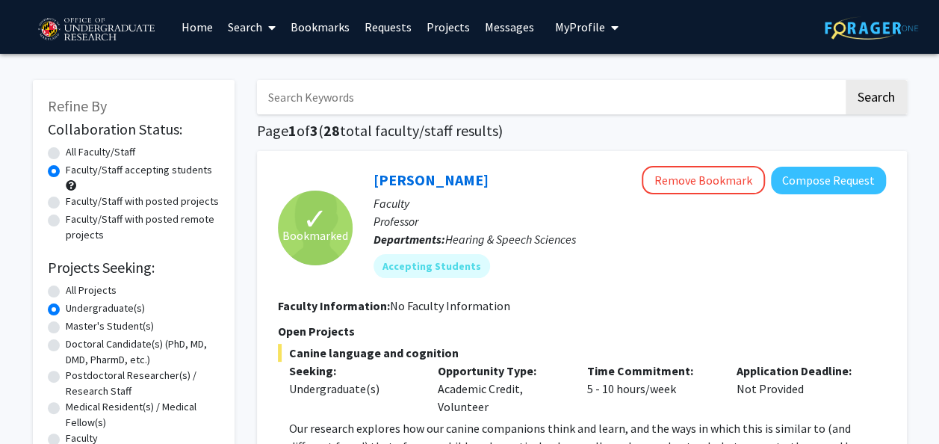
click at [331, 19] on link "Bookmarks" at bounding box center [320, 27] width 74 height 52
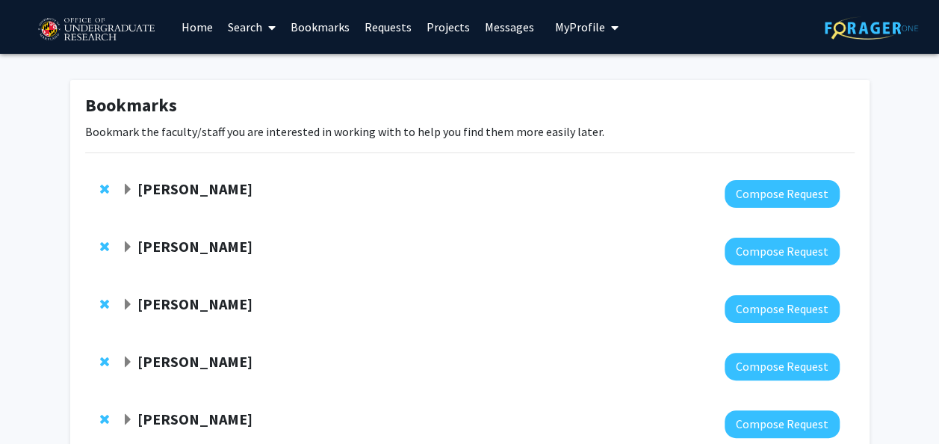
click at [124, 194] on span "Expand Yasmeen Faroqi-Shah Bookmark" at bounding box center [128, 190] width 12 height 12
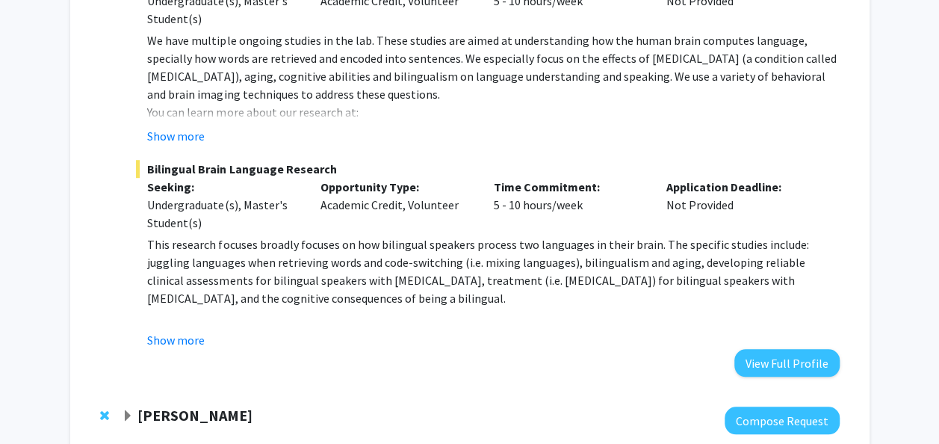
scroll to position [385, 0]
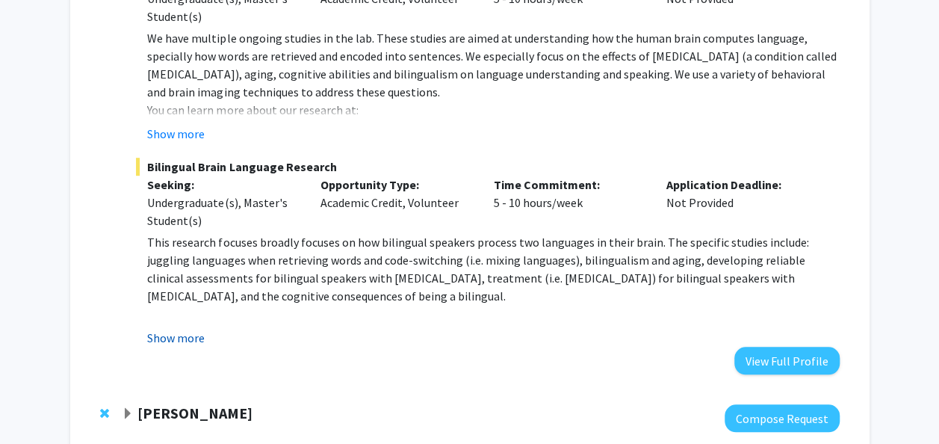
click at [186, 338] on button "Show more" at bounding box center [176, 338] width 58 height 18
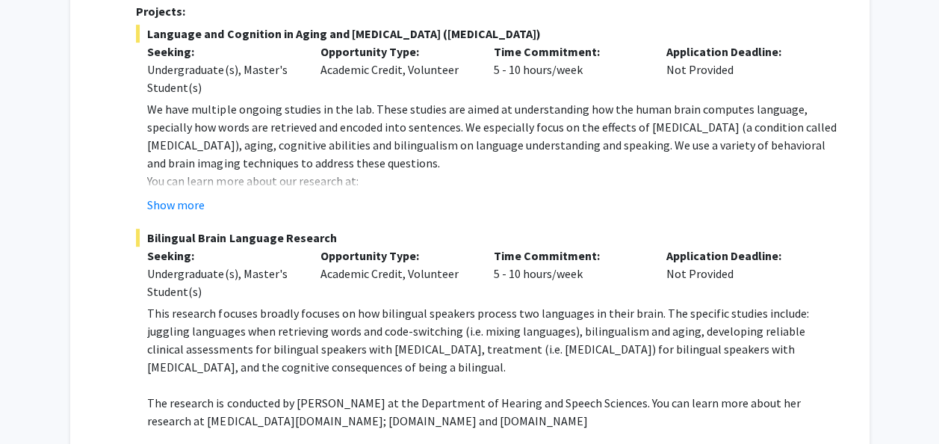
scroll to position [315, 0]
click at [172, 209] on button "Show more" at bounding box center [176, 204] width 58 height 18
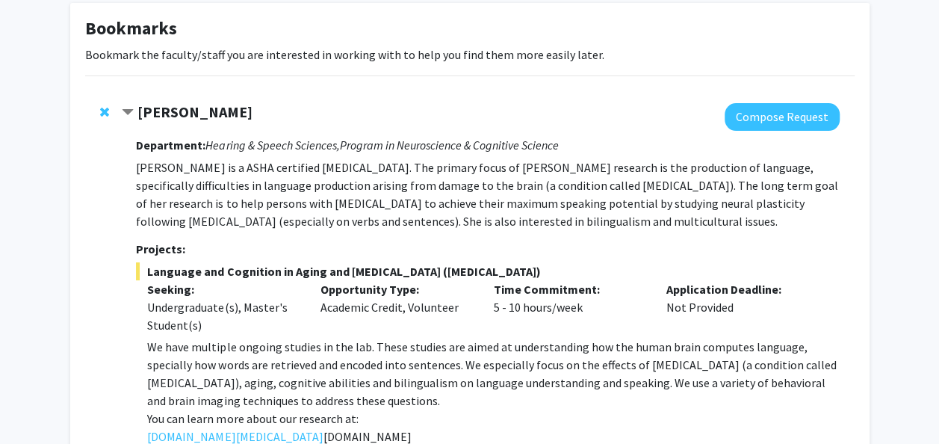
scroll to position [75, 0]
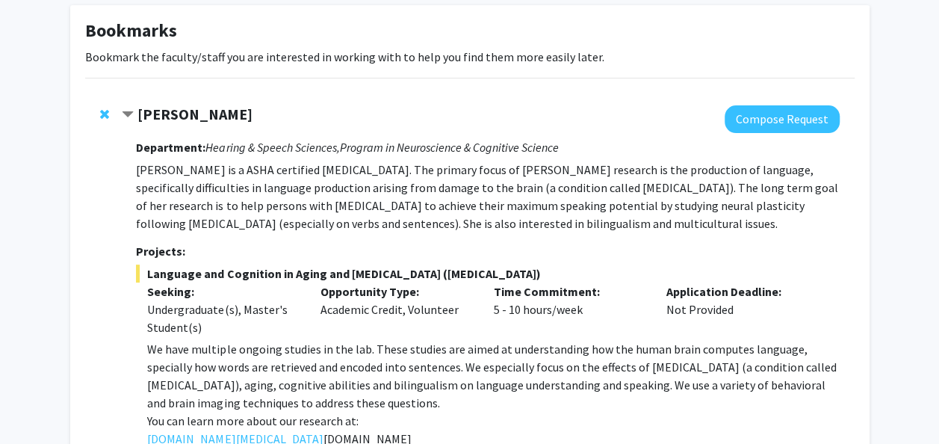
click at [210, 114] on strong "[PERSON_NAME]" at bounding box center [194, 114] width 115 height 19
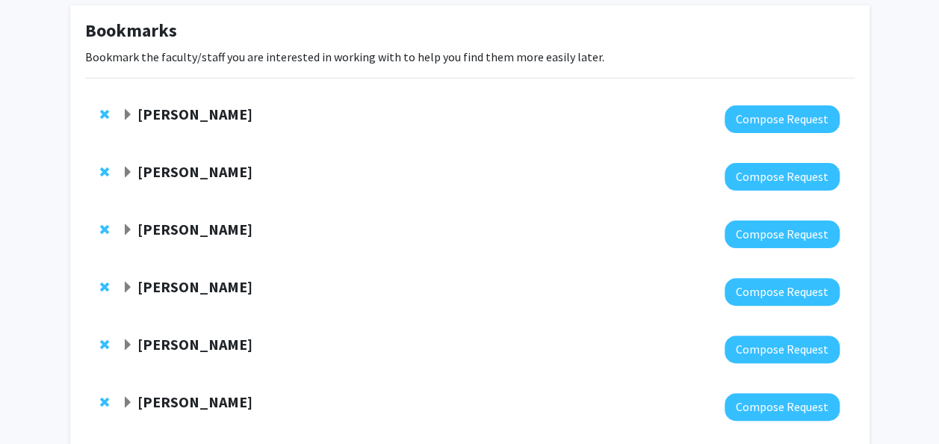
click at [210, 114] on strong "[PERSON_NAME]" at bounding box center [194, 114] width 115 height 19
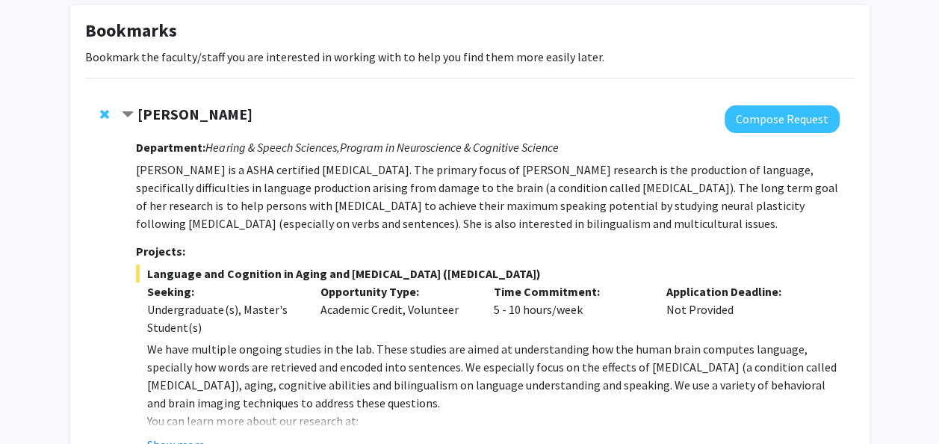
drag, startPoint x: 297, startPoint y: 115, endPoint x: 134, endPoint y: 120, distance: 162.1
click at [134, 120] on div "[PERSON_NAME]" at bounding box center [283, 114] width 323 height 19
copy strong "[PERSON_NAME]"
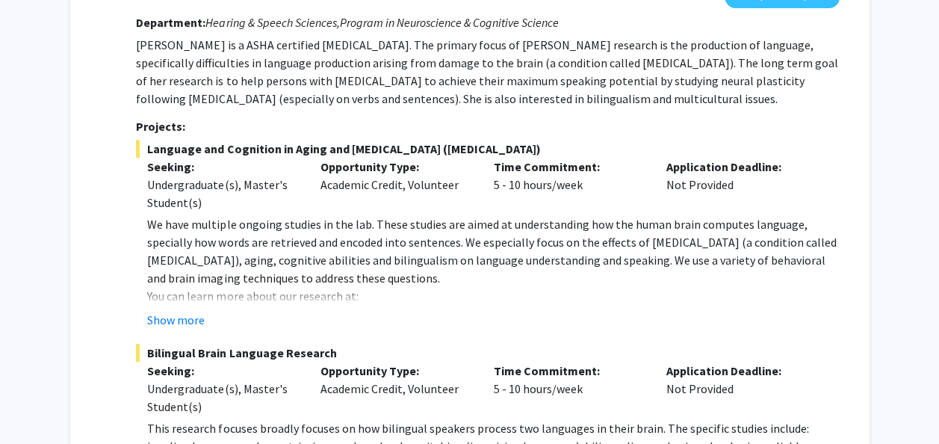
scroll to position [200, 0]
click at [187, 323] on button "Show more" at bounding box center [176, 319] width 58 height 18
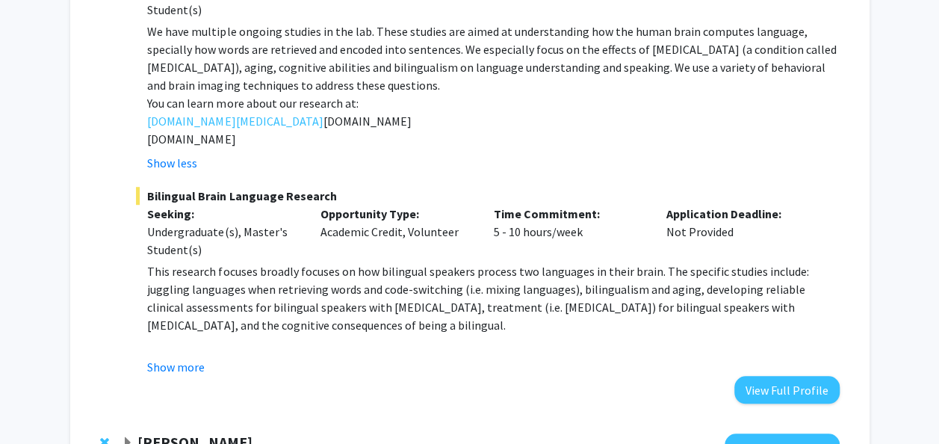
scroll to position [402, 0]
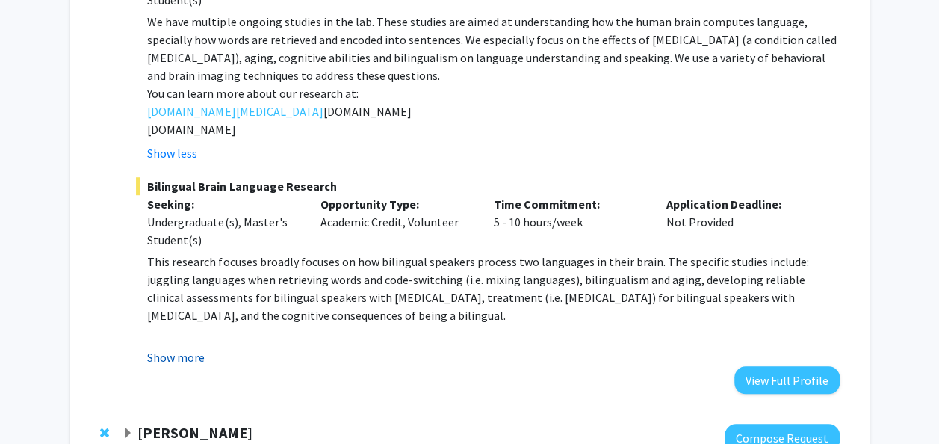
click at [190, 350] on button "Show more" at bounding box center [176, 357] width 58 height 18
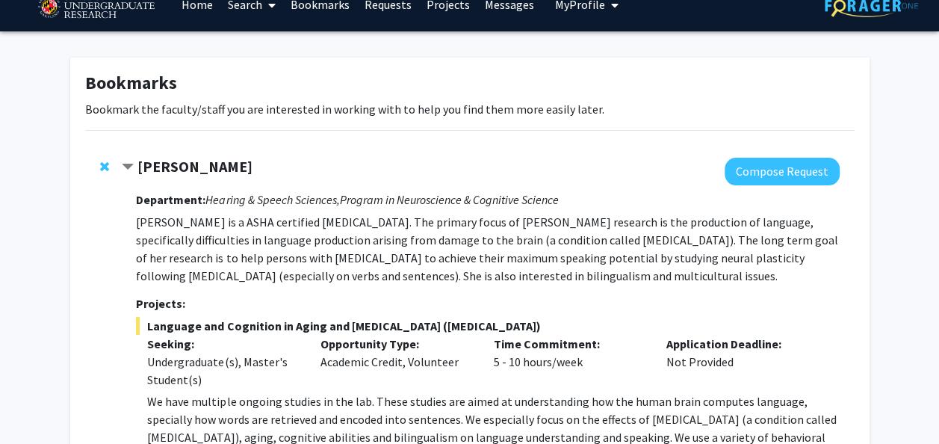
scroll to position [0, 0]
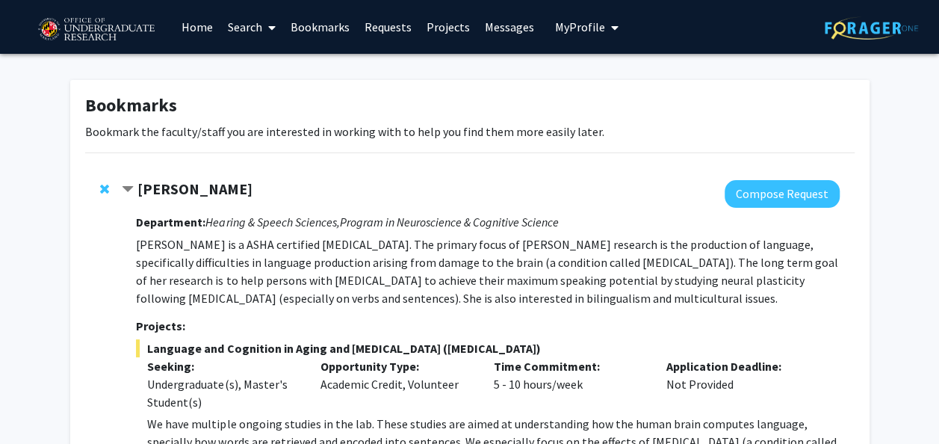
click at [390, 33] on link "Requests" at bounding box center [388, 27] width 62 height 52
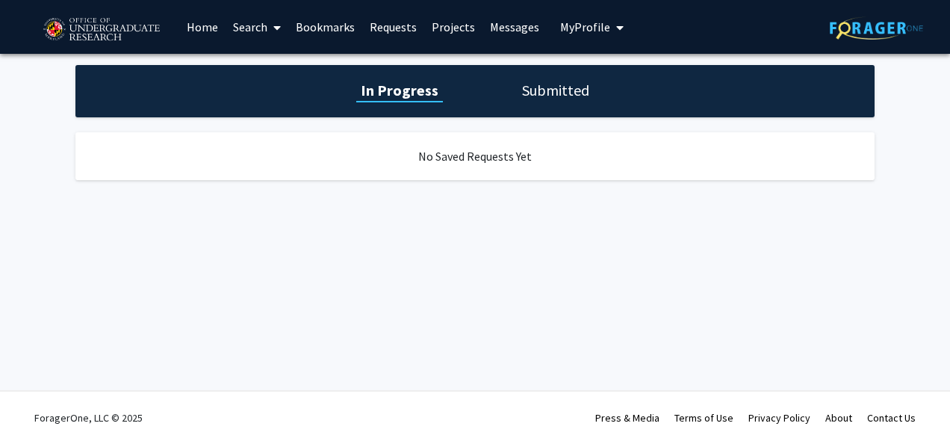
click at [280, 16] on span at bounding box center [273, 27] width 13 height 52
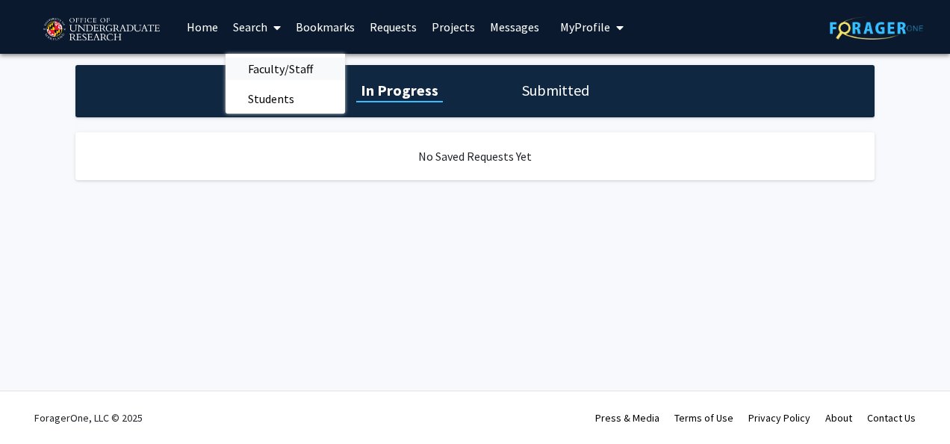
click at [287, 70] on span "Faculty/Staff" at bounding box center [281, 69] width 110 height 30
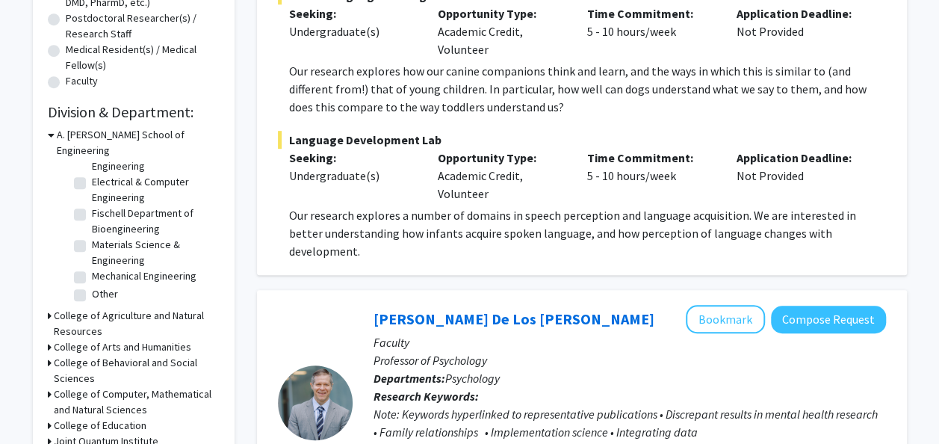
scroll to position [355, 0]
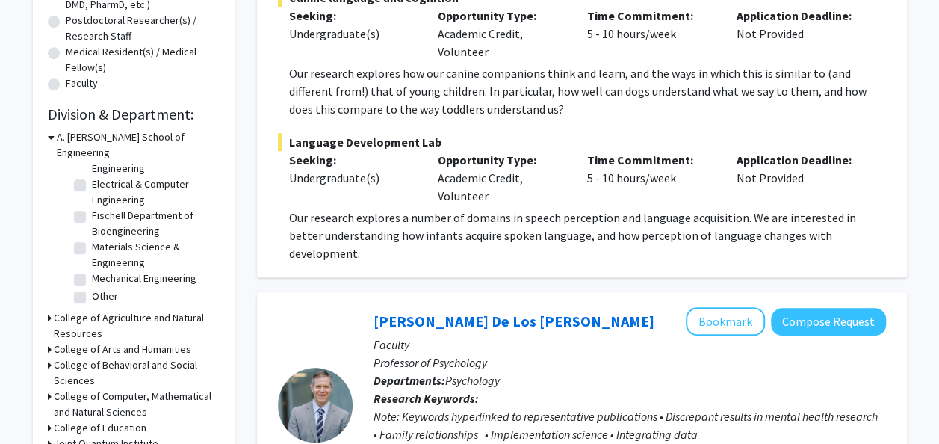
click at [57, 134] on h3 "A. [PERSON_NAME] School of Engineering" at bounding box center [138, 144] width 163 height 31
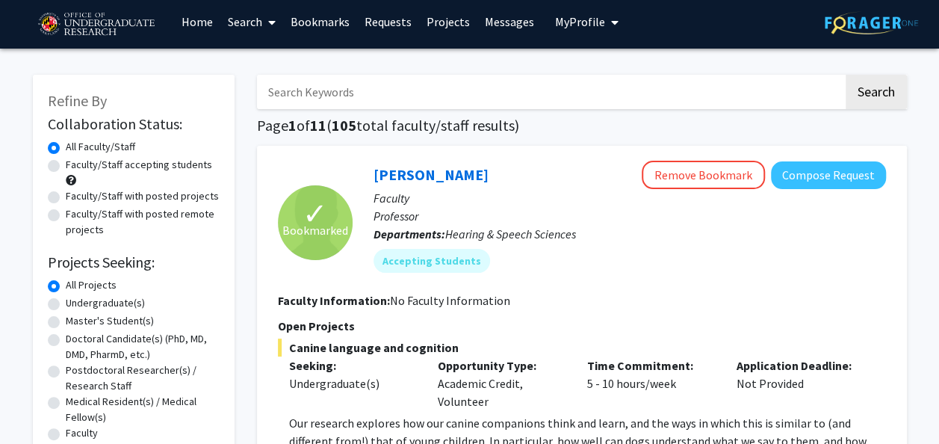
scroll to position [0, 0]
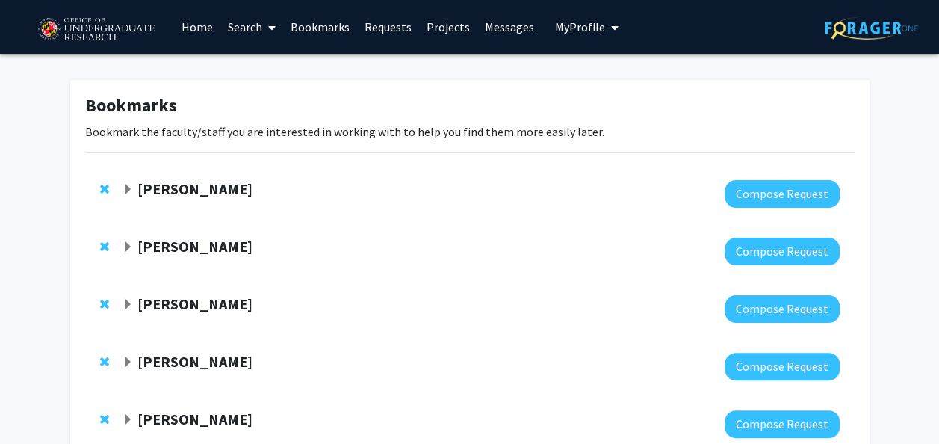
click at [311, 194] on div "[PERSON_NAME]" at bounding box center [283, 189] width 323 height 19
click at [199, 191] on strong "[PERSON_NAME]" at bounding box center [194, 188] width 115 height 19
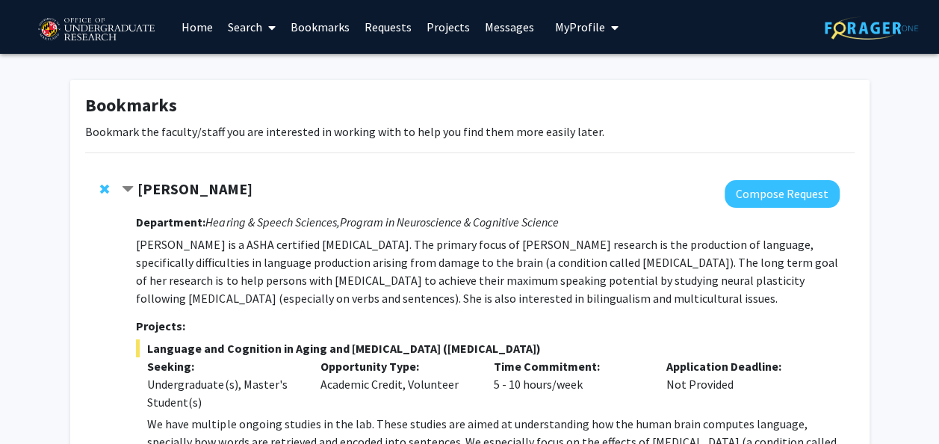
click at [193, 28] on link "Home" at bounding box center [197, 27] width 46 height 52
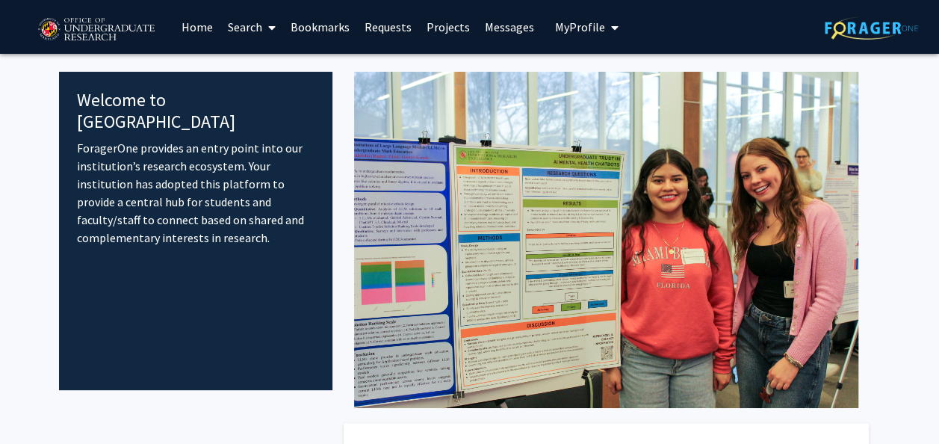
click at [248, 24] on link "Search" at bounding box center [251, 27] width 63 height 52
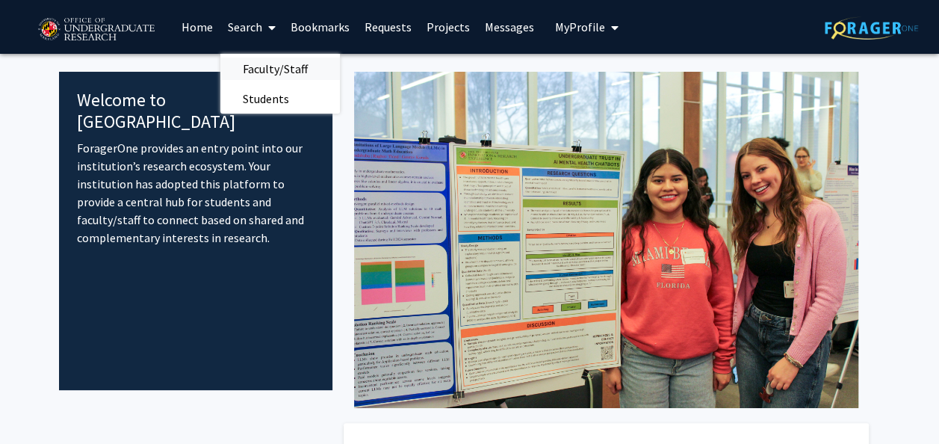
click at [267, 66] on span "Faculty/Staff" at bounding box center [275, 69] width 110 height 30
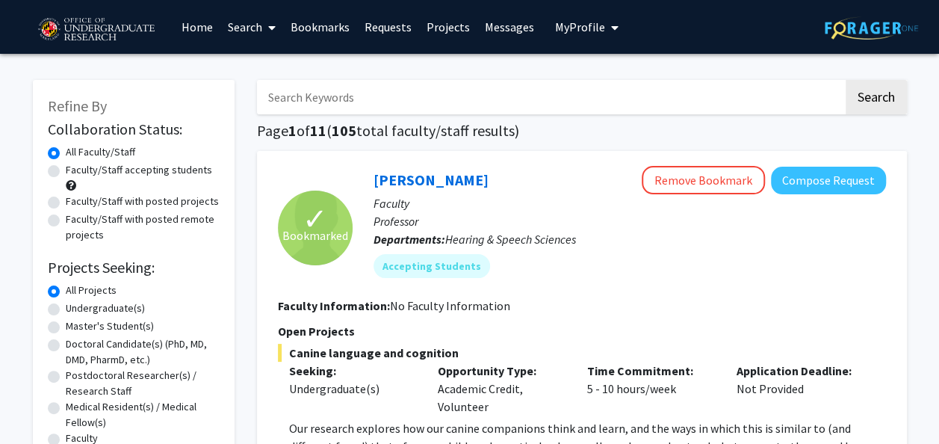
click at [75, 308] on label "Undergraduate(s)" at bounding box center [105, 308] width 79 height 16
click at [75, 308] on input "Undergraduate(s)" at bounding box center [71, 305] width 10 height 10
radio input "true"
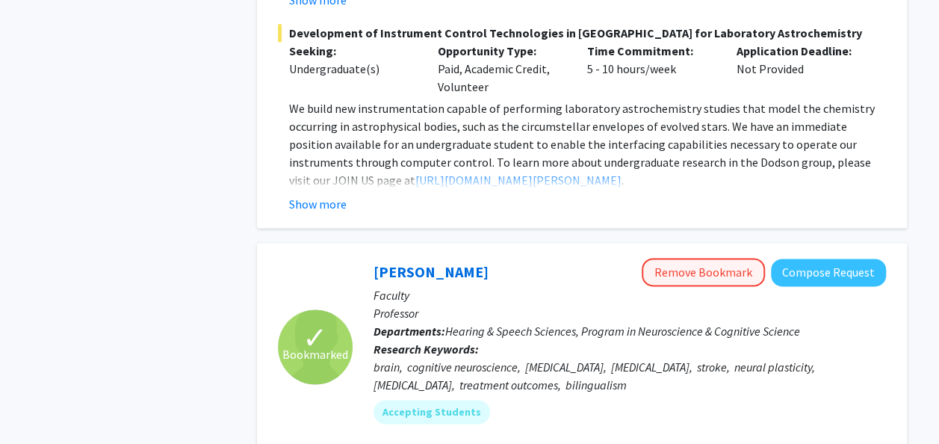
scroll to position [6519, 0]
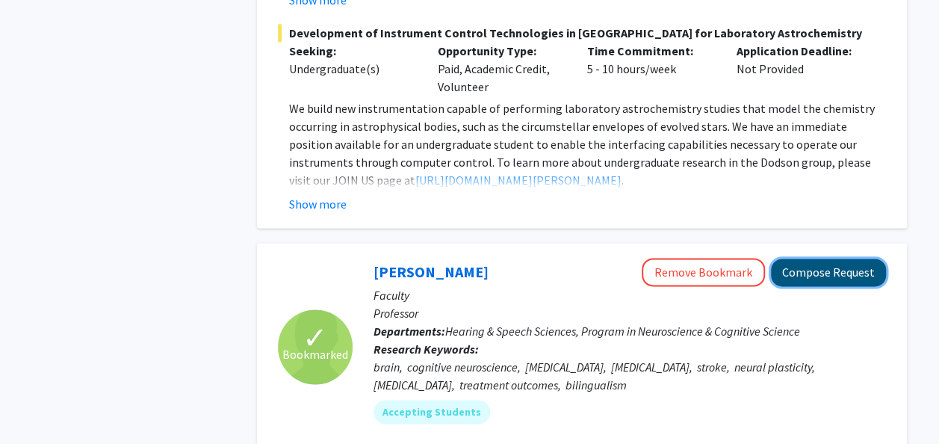
click at [832, 258] on button "Compose Request" at bounding box center [828, 272] width 115 height 28
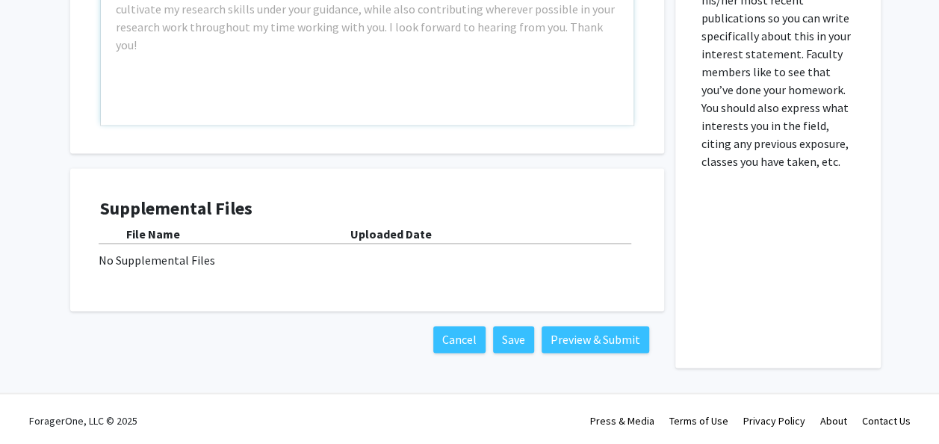
scroll to position [995, 0]
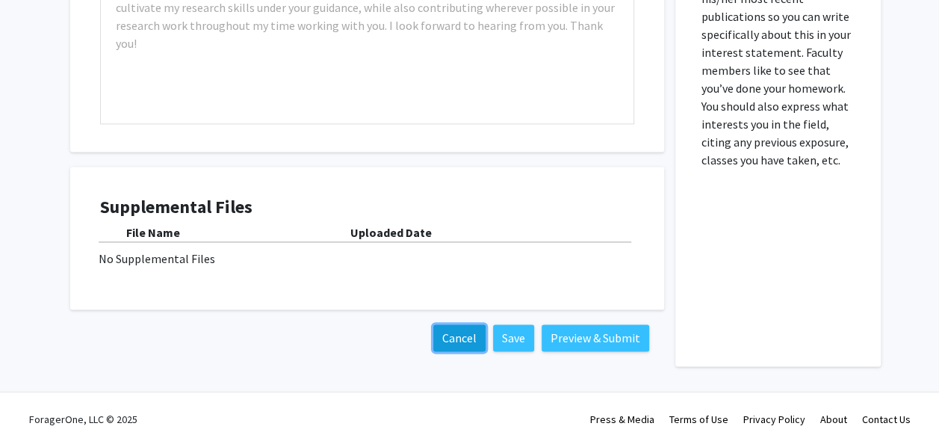
click at [462, 335] on button "Cancel" at bounding box center [459, 337] width 52 height 27
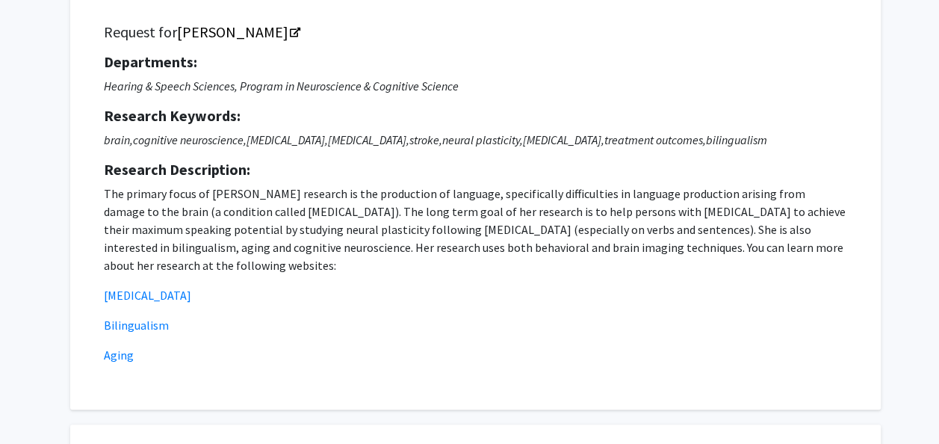
scroll to position [0, 0]
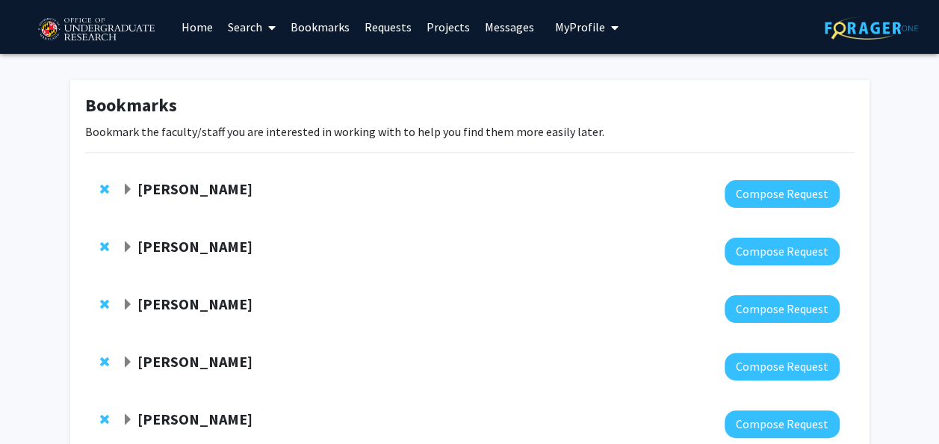
click at [203, 252] on strong "[PERSON_NAME]" at bounding box center [194, 246] width 115 height 19
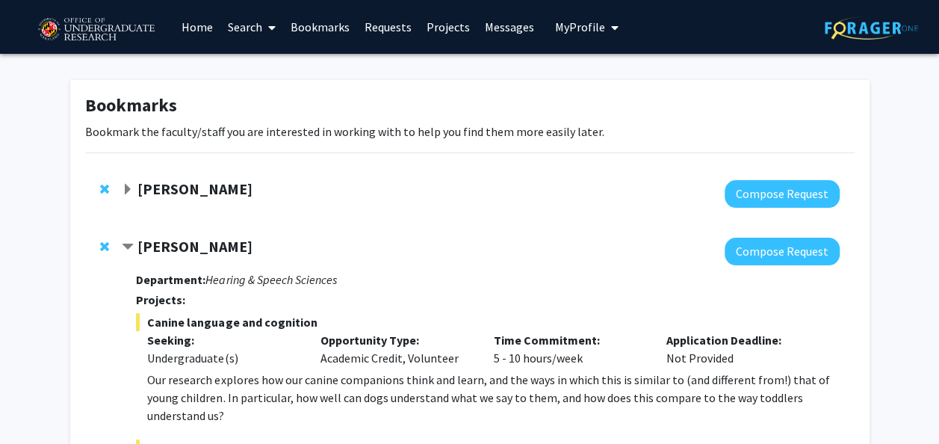
drag, startPoint x: 302, startPoint y: 240, endPoint x: 124, endPoint y: 244, distance: 177.8
click at [124, 244] on div "[PERSON_NAME]" at bounding box center [283, 247] width 323 height 19
copy div "[PERSON_NAME]"
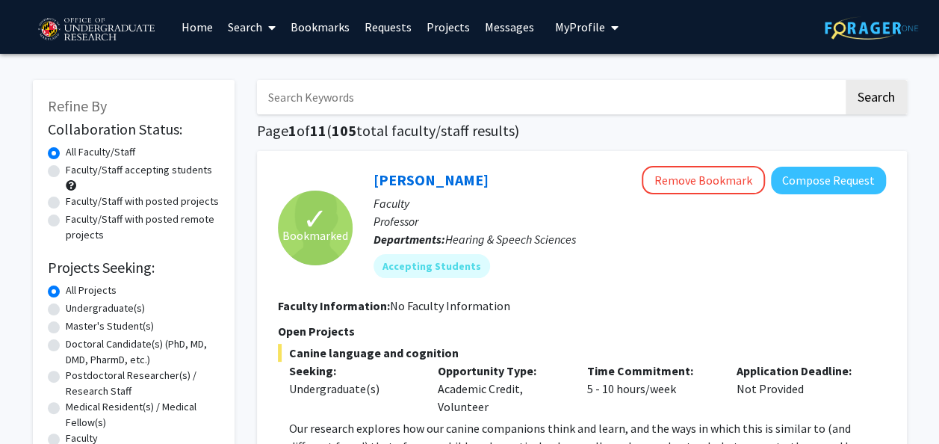
click at [137, 308] on label "Undergraduate(s)" at bounding box center [105, 308] width 79 height 16
click at [75, 308] on input "Undergraduate(s)" at bounding box center [71, 305] width 10 height 10
radio input "true"
click at [66, 202] on label "Faculty/Staff with posted projects" at bounding box center [142, 201] width 153 height 16
click at [66, 202] on input "Faculty/Staff with posted projects" at bounding box center [71, 198] width 10 height 10
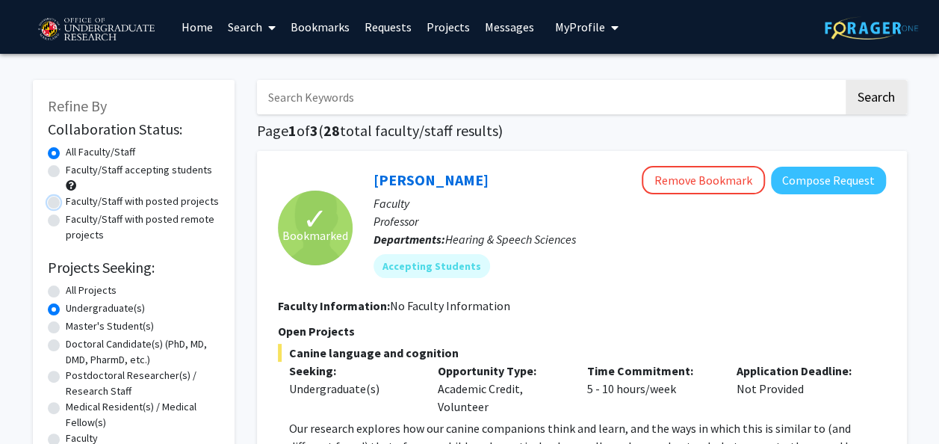
radio input "true"
click at [51, 164] on div "Faculty/Staff accepting students" at bounding box center [134, 177] width 172 height 31
click at [66, 170] on label "Faculty/Staff accepting students" at bounding box center [139, 170] width 146 height 16
click at [66, 170] on input "Faculty/Staff accepting students" at bounding box center [71, 167] width 10 height 10
radio input "true"
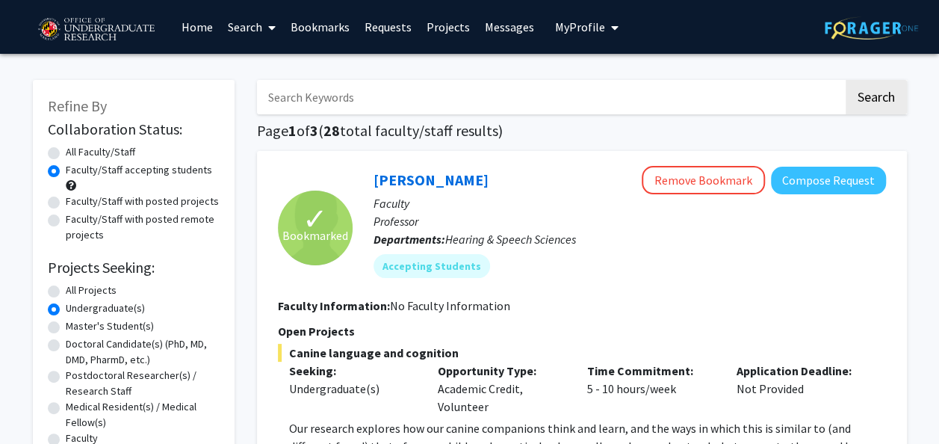
click at [66, 199] on label "Faculty/Staff with posted projects" at bounding box center [142, 201] width 153 height 16
click at [66, 199] on input "Faculty/Staff with posted projects" at bounding box center [71, 198] width 10 height 10
radio input "true"
click at [66, 170] on label "Faculty/Staff accepting students" at bounding box center [139, 170] width 146 height 16
click at [66, 170] on input "Faculty/Staff accepting students" at bounding box center [71, 167] width 10 height 10
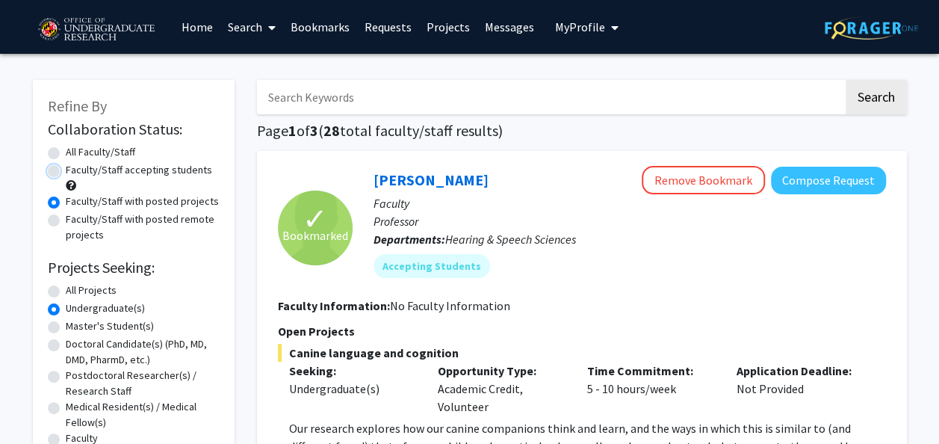
radio input "true"
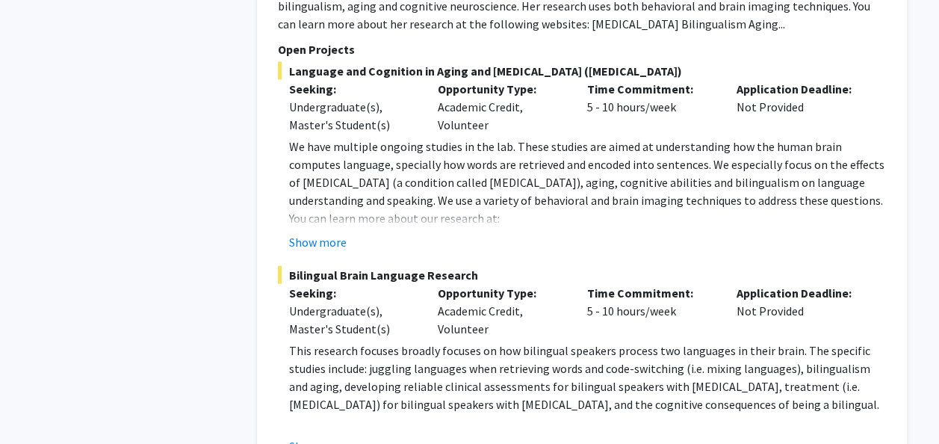
scroll to position [7131, 0]
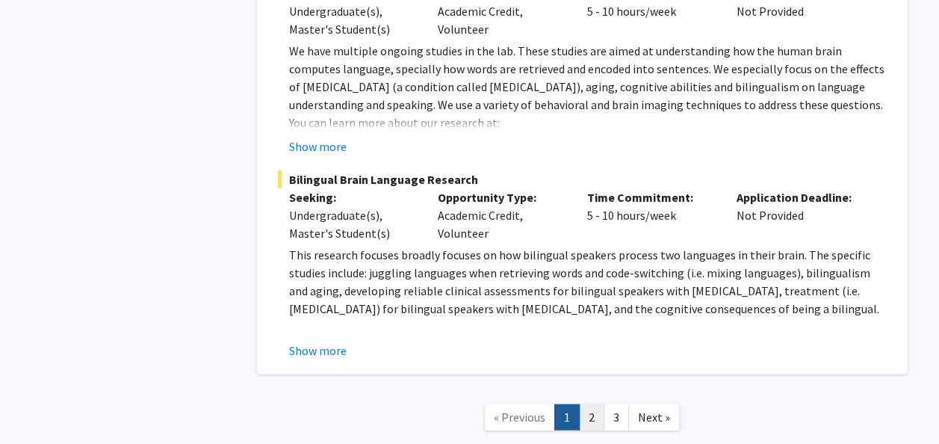
click at [581, 404] on link "2" at bounding box center [591, 417] width 25 height 26
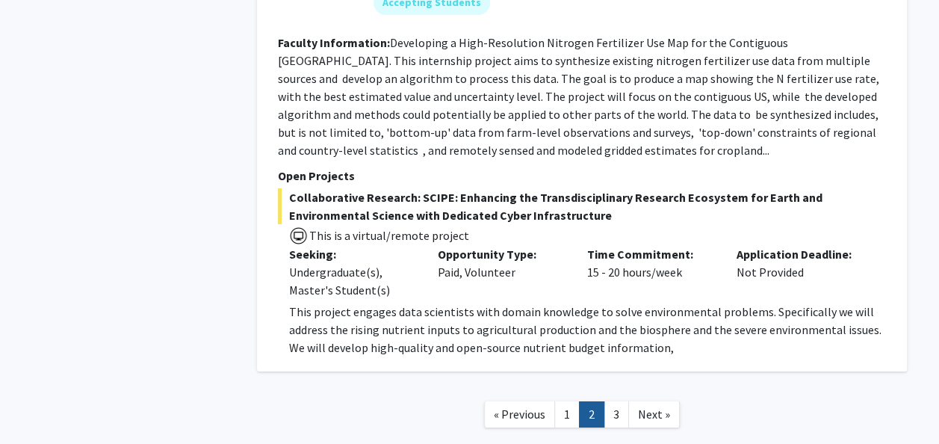
scroll to position [5267, 0]
click at [623, 401] on link "3" at bounding box center [615, 414] width 25 height 26
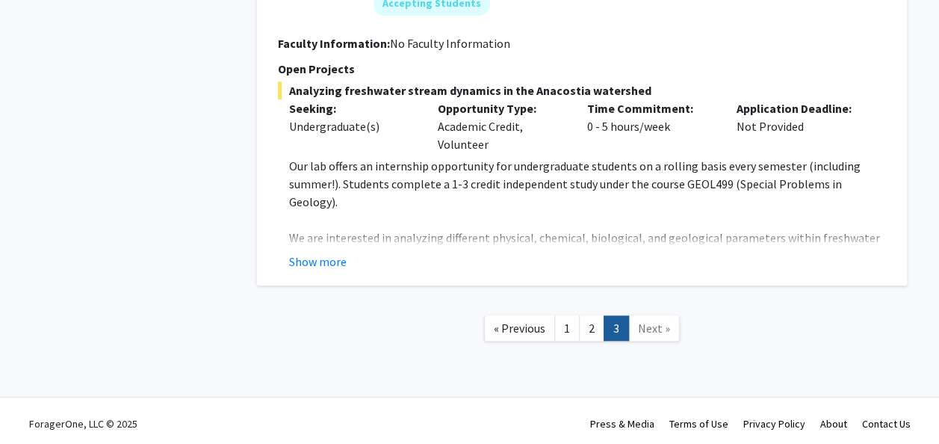
scroll to position [3402, 0]
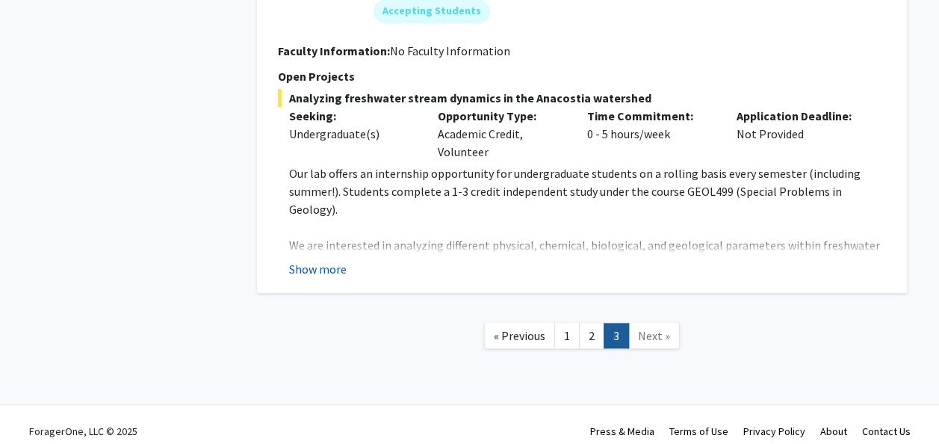
click at [342, 263] on button "Show more" at bounding box center [318, 269] width 58 height 18
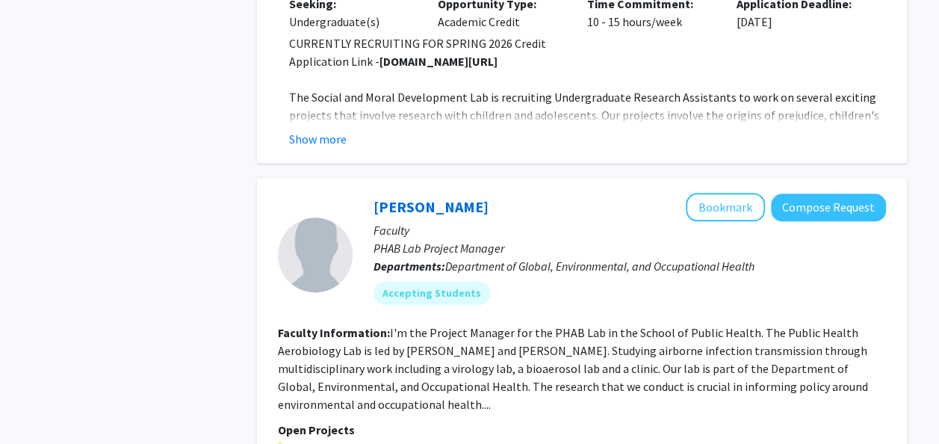
scroll to position [0, 0]
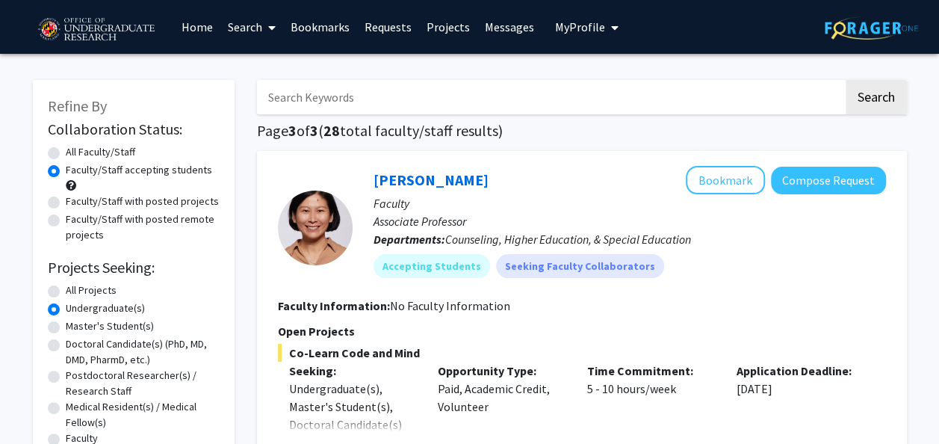
click at [348, 25] on link "Bookmarks" at bounding box center [320, 27] width 74 height 52
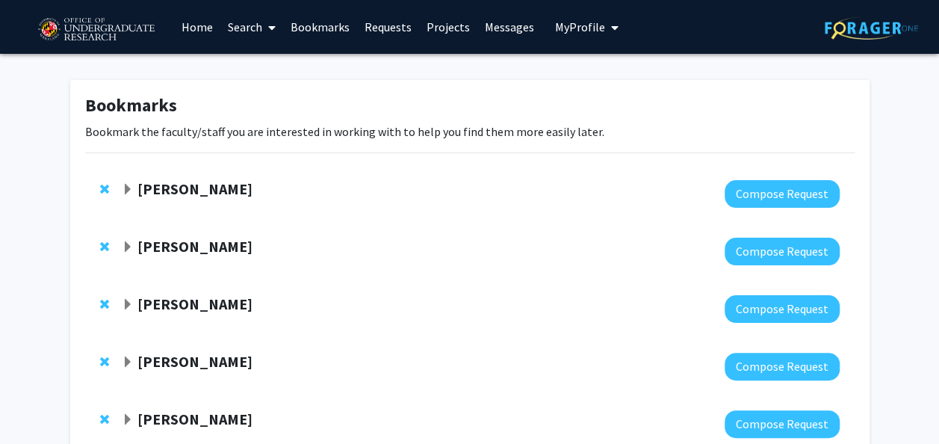
click at [122, 185] on span "Expand Yasmeen Faroqi-Shah Bookmark" at bounding box center [128, 190] width 12 height 12
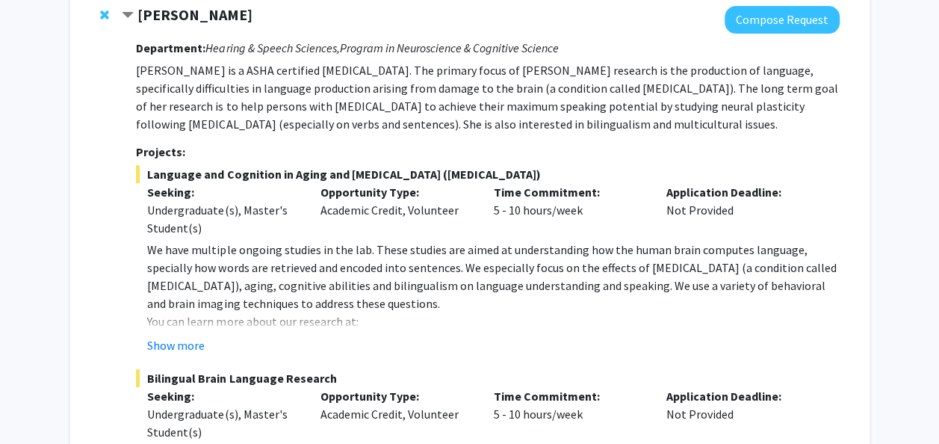
scroll to position [238, 0]
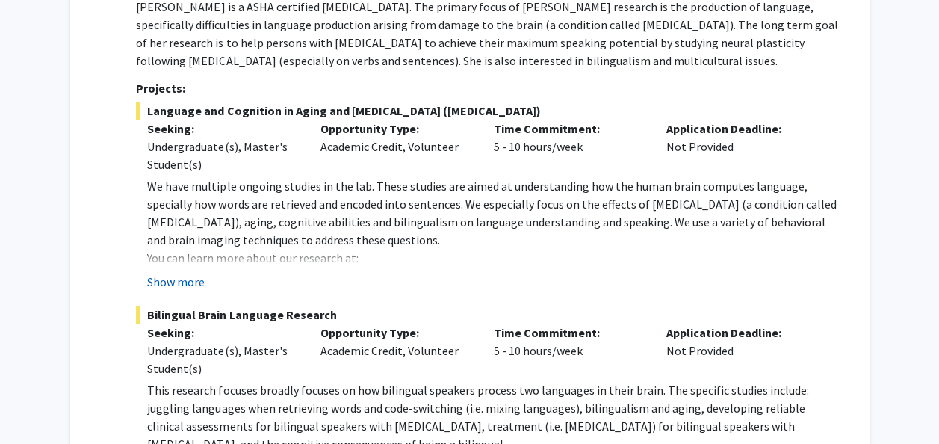
click at [193, 279] on button "Show more" at bounding box center [176, 282] width 58 height 18
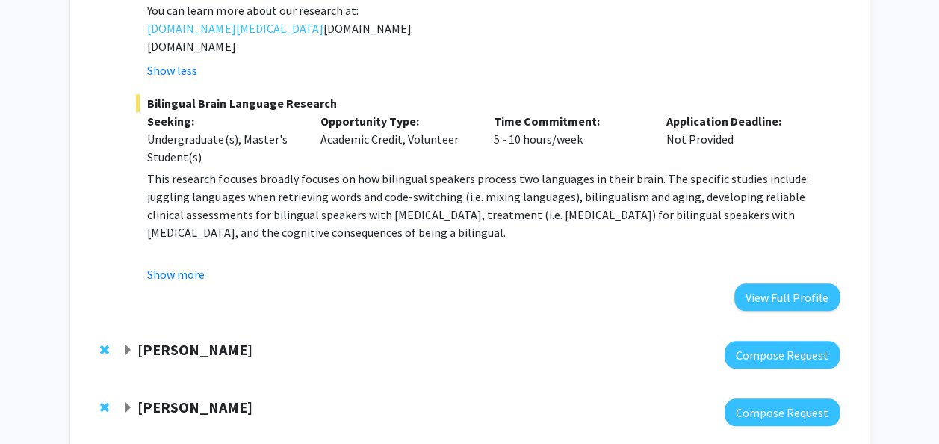
scroll to position [486, 0]
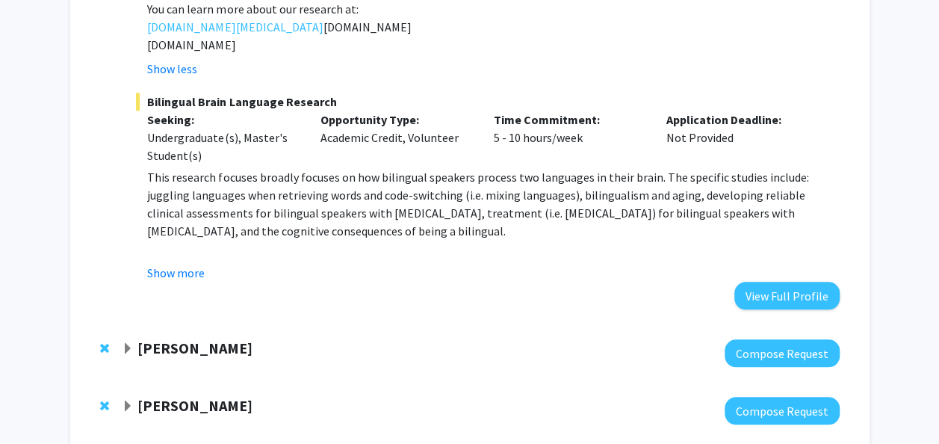
click at [208, 272] on div "Show more" at bounding box center [493, 273] width 692 height 18
click at [200, 277] on button "Show more" at bounding box center [176, 273] width 58 height 18
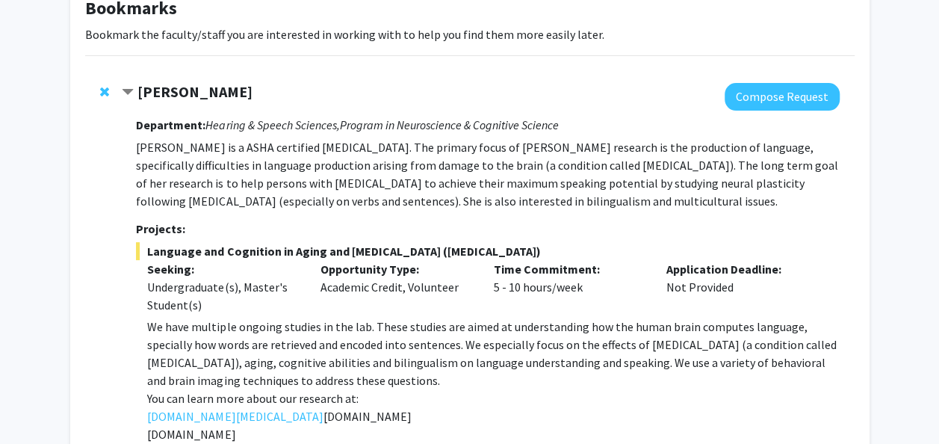
scroll to position [96, 0]
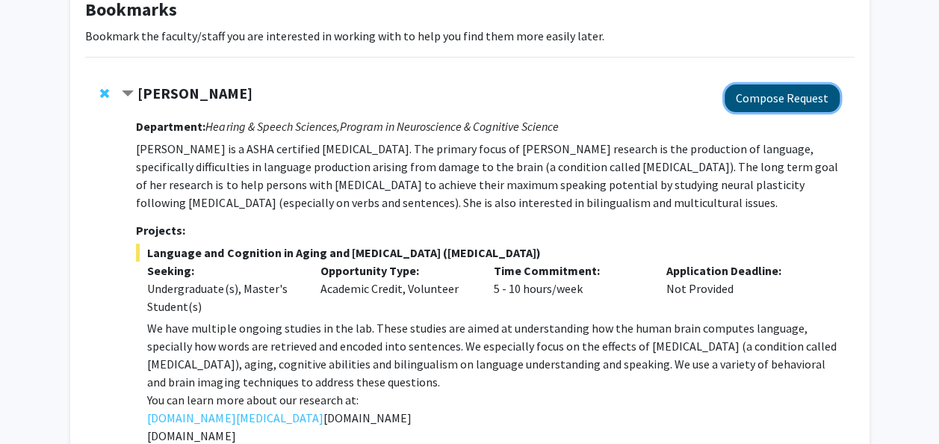
click at [804, 90] on button "Compose Request" at bounding box center [781, 98] width 115 height 28
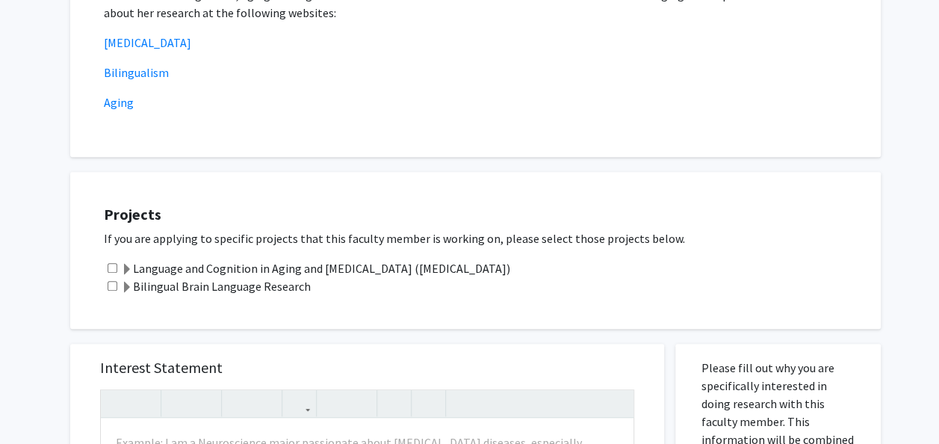
scroll to position [338, 0]
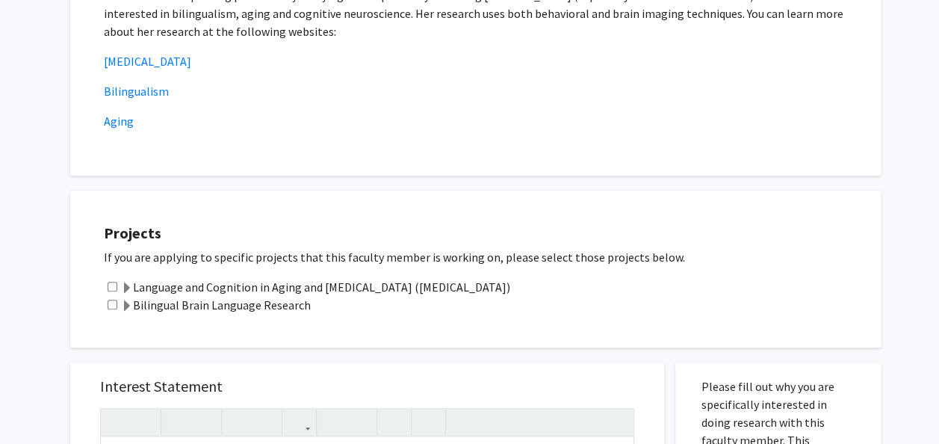
click at [116, 287] on input "checkbox" at bounding box center [113, 287] width 10 height 10
checkbox input "true"
click at [113, 305] on input "checkbox" at bounding box center [113, 305] width 10 height 10
checkbox input "false"
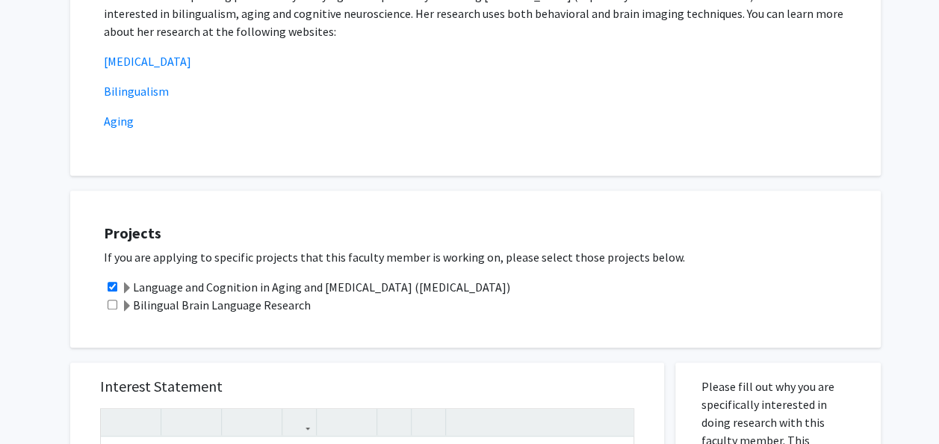
click at [111, 284] on input "checkbox" at bounding box center [113, 287] width 10 height 10
checkbox input "false"
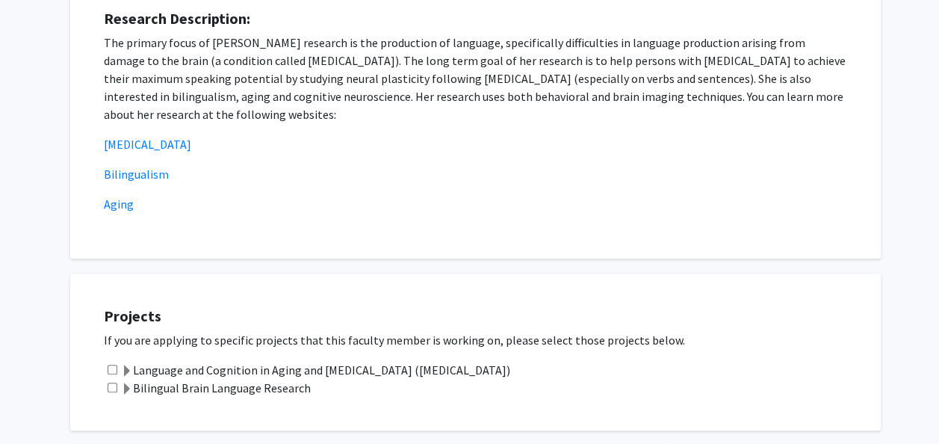
scroll to position [0, 0]
